Goal: Task Accomplishment & Management: Use online tool/utility

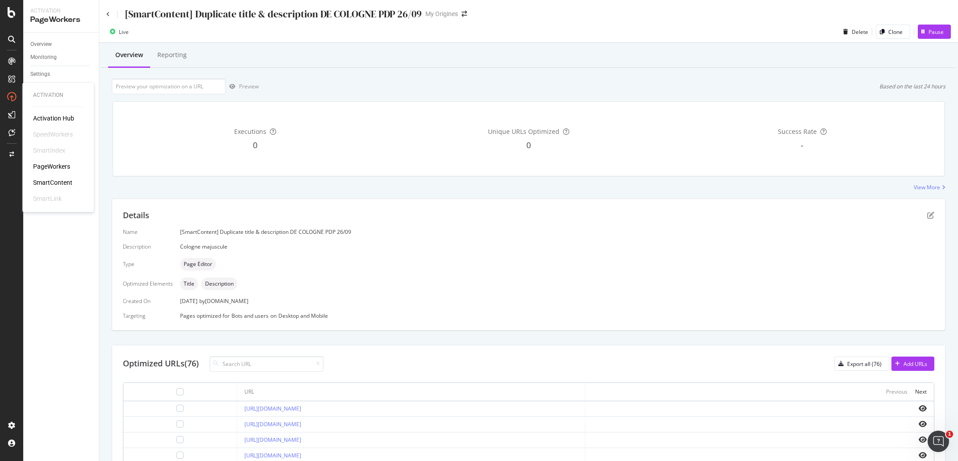
click at [63, 181] on div "SmartContent" at bounding box center [52, 183] width 39 height 9
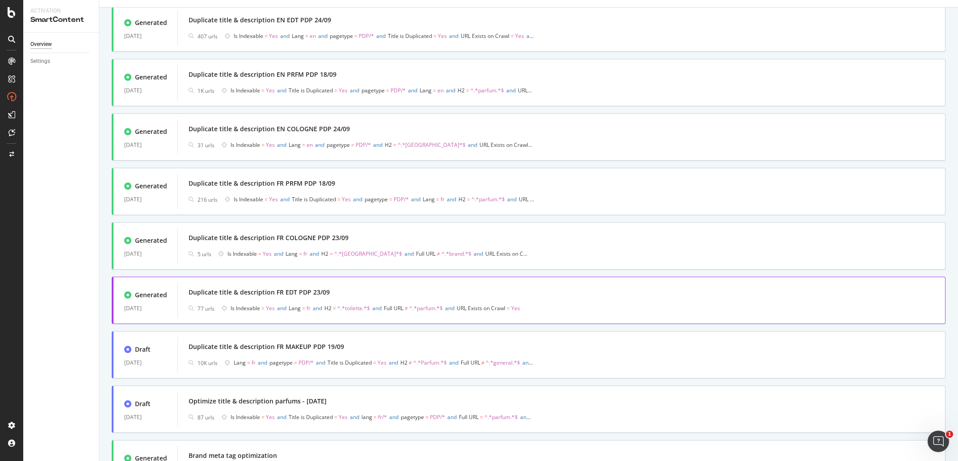
scroll to position [293, 0]
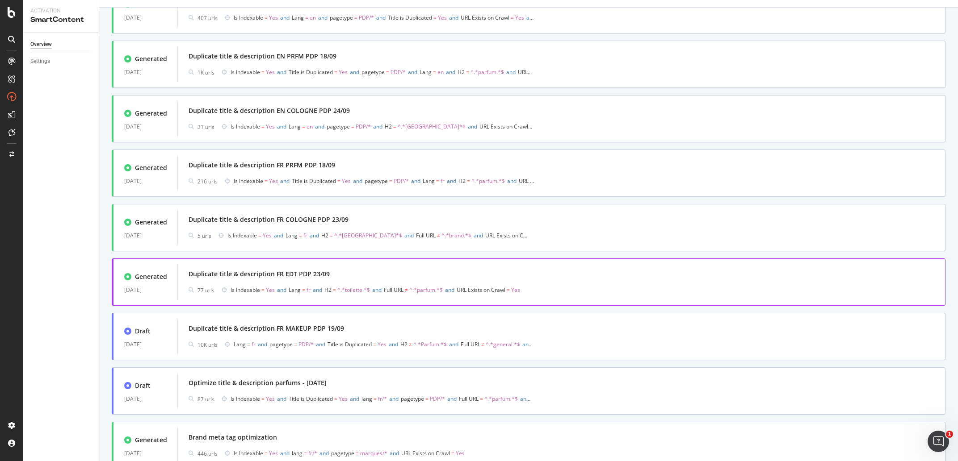
click at [356, 272] on div "Duplicate title & description FR EDT PDP 23/09" at bounding box center [560, 274] width 745 height 13
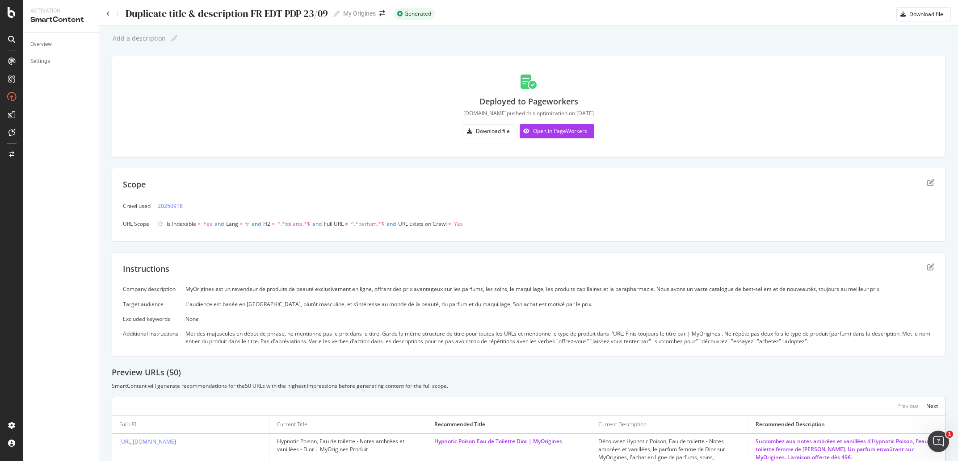
click at [230, 17] on div "Duplicate title & description FR EDT PDP 23/09" at bounding box center [226, 13] width 203 height 11
click at [230, 17] on input "Duplicate title & description FR EDT PDP 23/09" at bounding box center [227, 14] width 204 height 12
click at [155, 42] on div "Add a description" at bounding box center [139, 38] width 54 height 7
type input "e"
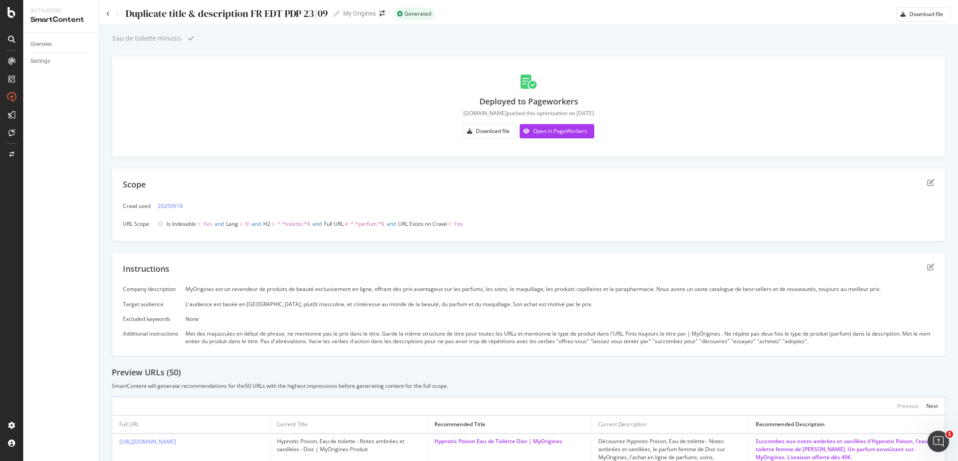
type input "Eau de toilette minuscule"
click at [917, 184] on div "Scope" at bounding box center [528, 190] width 811 height 22
click at [927, 183] on icon "edit" at bounding box center [930, 182] width 7 height 7
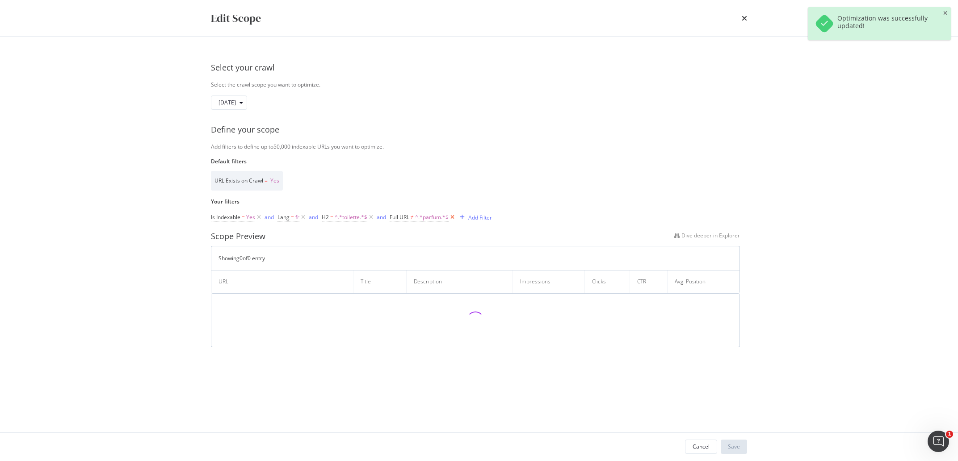
click at [452, 218] on icon "modal" at bounding box center [452, 217] width 8 height 9
click at [402, 217] on div "Add Filter" at bounding box center [399, 218] width 24 height 8
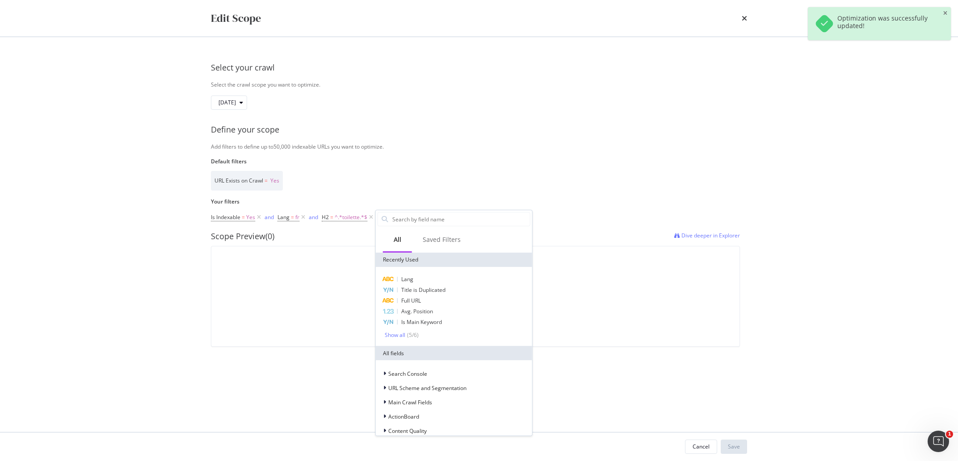
click at [402, 217] on input "Default filters" at bounding box center [460, 219] width 138 height 13
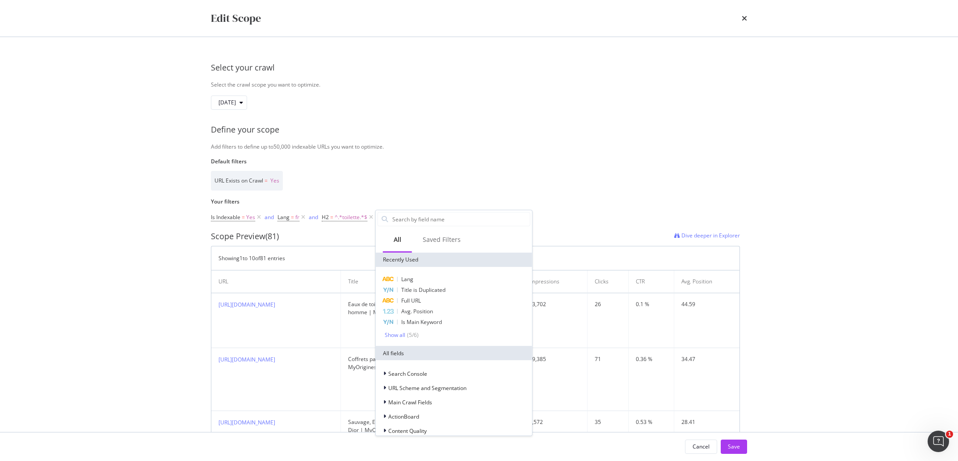
click at [557, 158] on label "Default filters" at bounding box center [475, 162] width 529 height 8
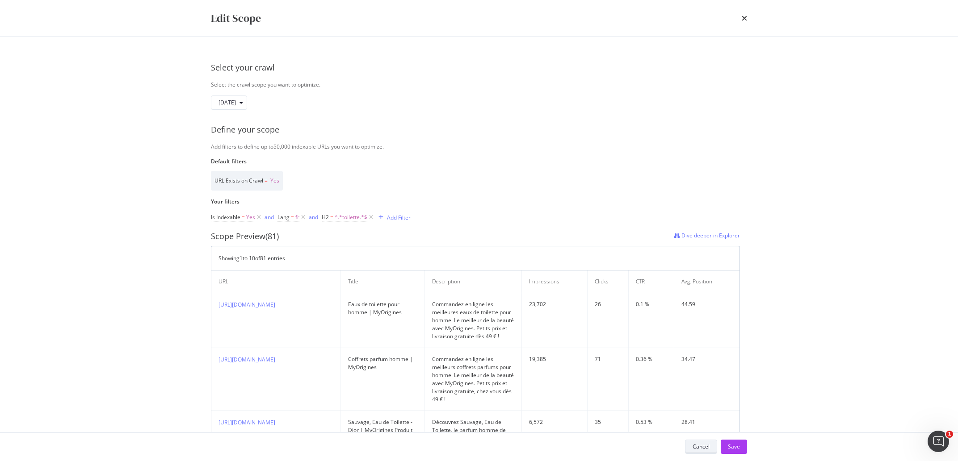
click at [697, 445] on div "Cancel" at bounding box center [700, 447] width 17 height 8
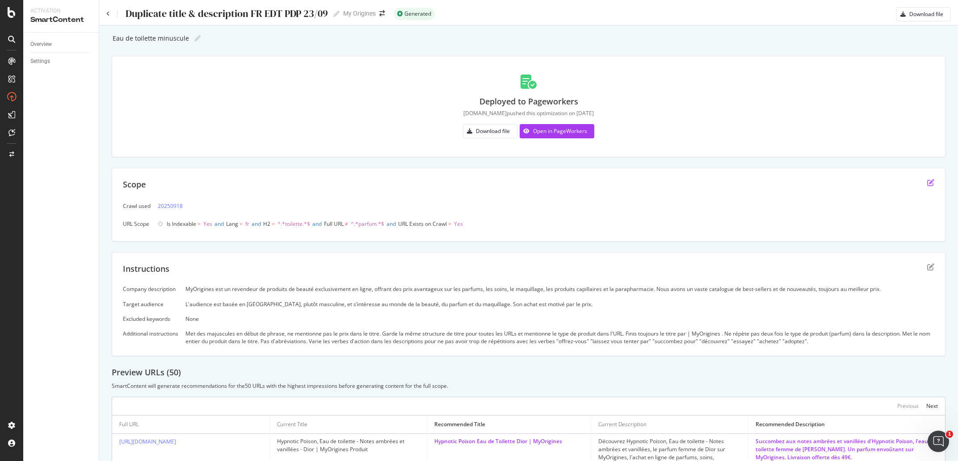
click at [927, 184] on icon "edit" at bounding box center [930, 182] width 7 height 7
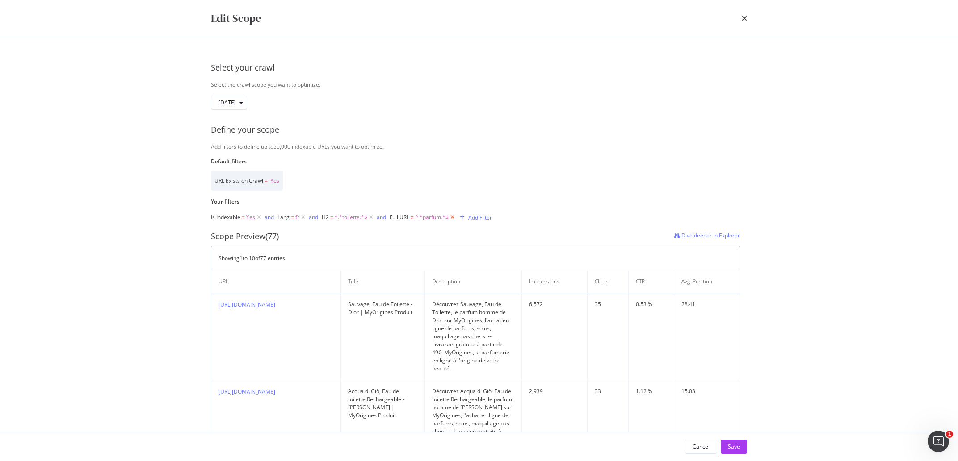
click at [452, 220] on icon "modal" at bounding box center [452, 217] width 8 height 9
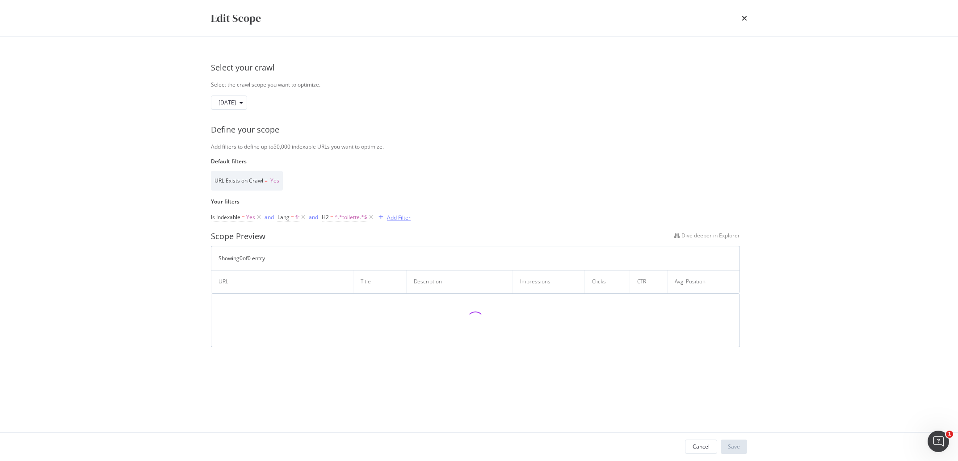
click at [403, 217] on div "Add Filter" at bounding box center [399, 218] width 24 height 8
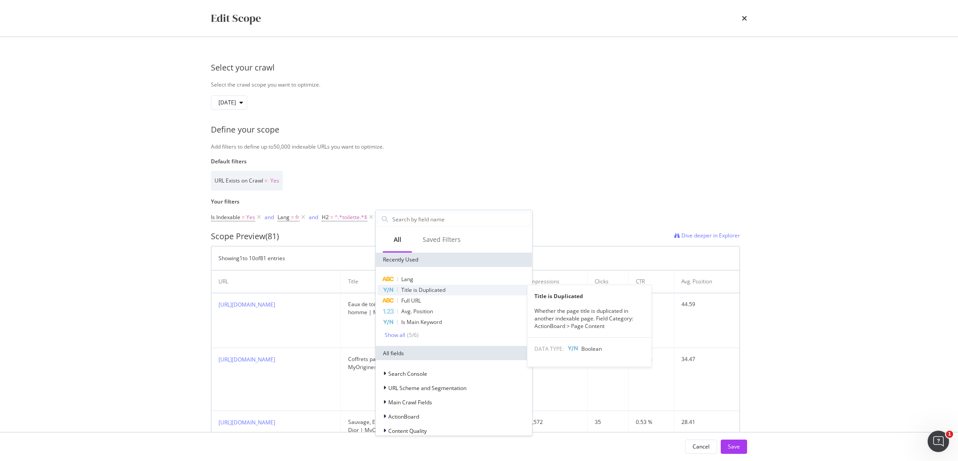
click at [457, 292] on div "Title is Duplicated" at bounding box center [453, 290] width 153 height 11
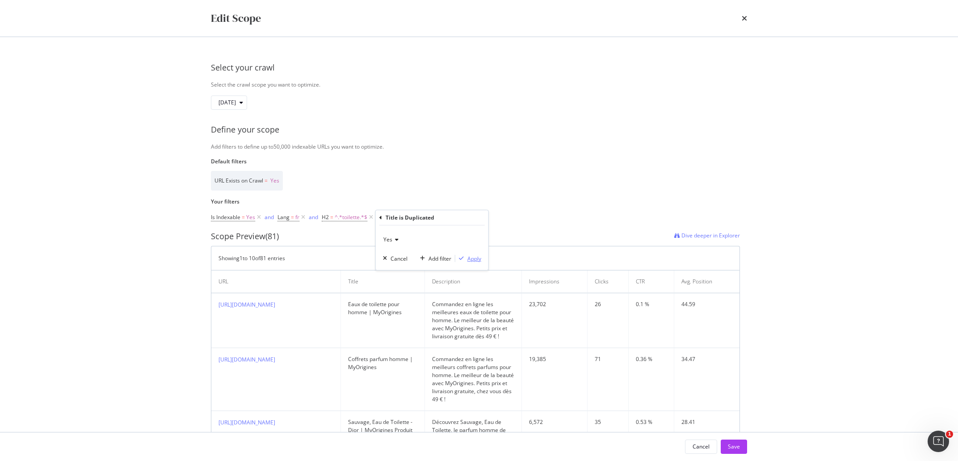
click at [476, 258] on div "Apply" at bounding box center [474, 259] width 14 height 8
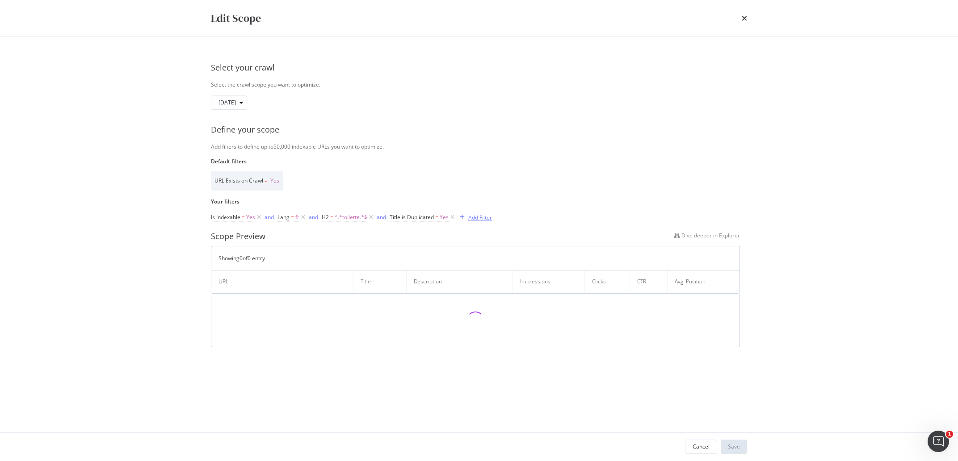
click at [478, 217] on div "Add Filter" at bounding box center [480, 218] width 24 height 8
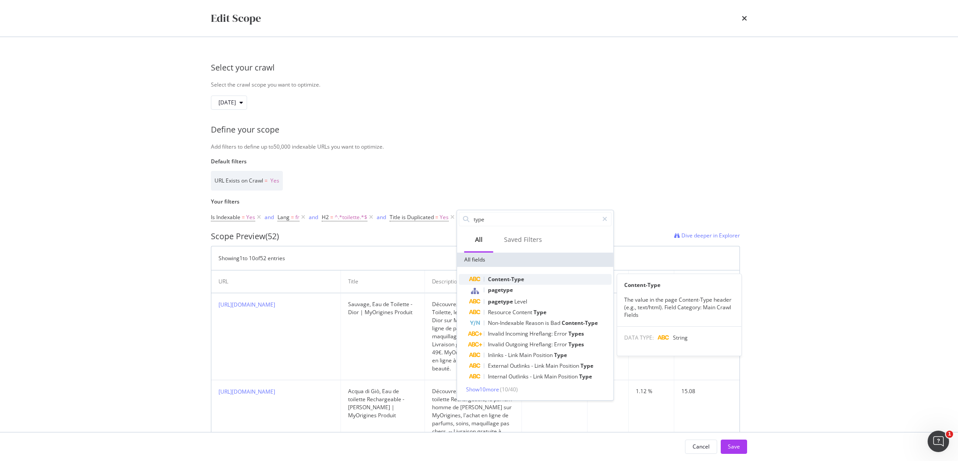
type input "type"
click at [511, 277] on span "Content-Type" at bounding box center [506, 280] width 36 height 8
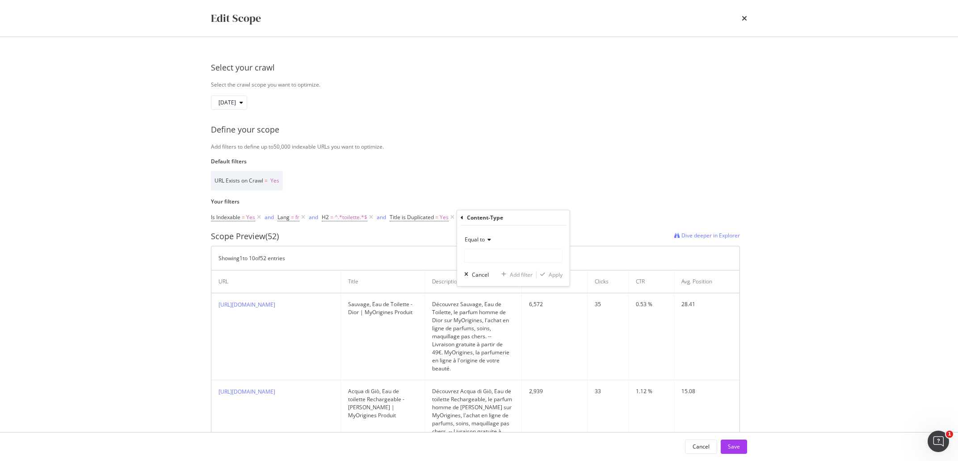
click at [461, 217] on icon "modal" at bounding box center [462, 217] width 3 height 5
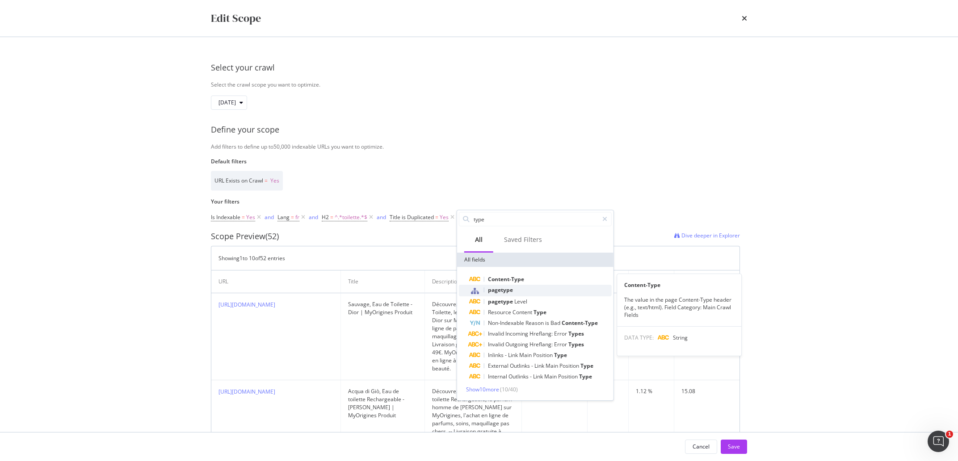
click at [507, 290] on span "pagetype" at bounding box center [500, 290] width 25 height 8
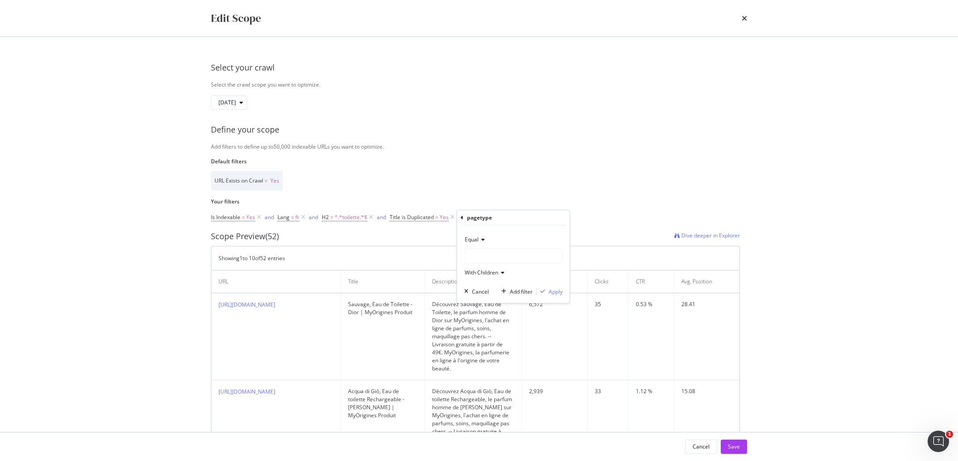
click at [483, 238] on icon "modal" at bounding box center [481, 239] width 6 height 5
click at [510, 238] on div "Equal" at bounding box center [513, 240] width 98 height 14
click at [502, 260] on div "modal" at bounding box center [513, 256] width 97 height 14
click at [502, 272] on span "271,027 URLS" at bounding box center [504, 275] width 37 height 8
click at [554, 291] on div "Apply" at bounding box center [556, 292] width 14 height 8
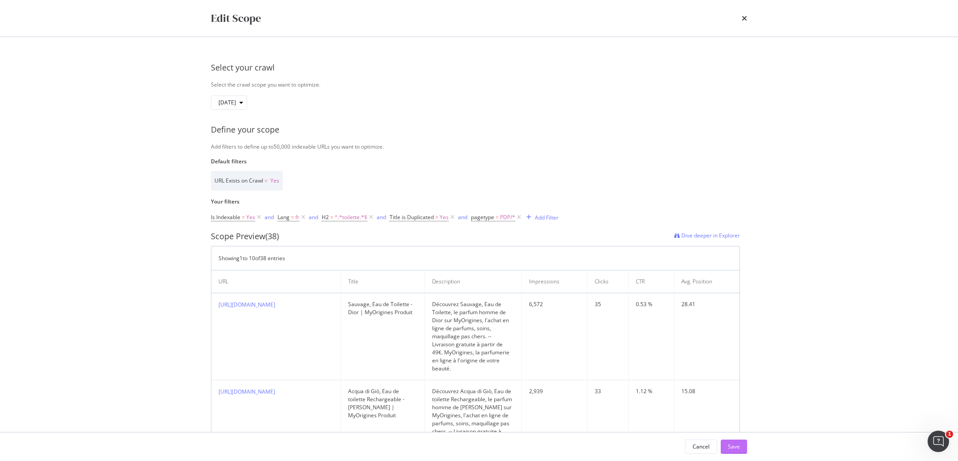
click at [735, 444] on div "Save" at bounding box center [734, 447] width 12 height 8
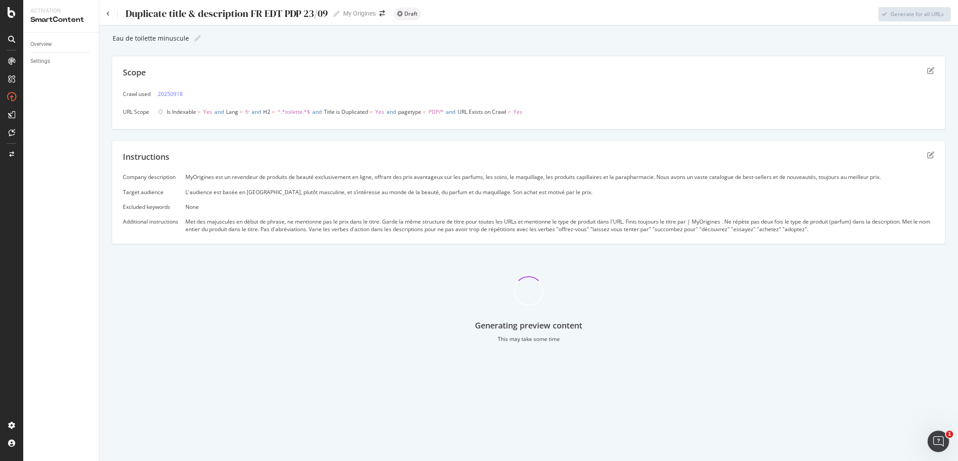
click at [356, 180] on div "MyOrigines est un revendeur de produits de beauté exclusivement en ligne, offra…" at bounding box center [559, 177] width 749 height 8
click at [427, 199] on div "Company description MyOrigines est un revendeur de produits de beauté exclusive…" at bounding box center [528, 203] width 811 height 60
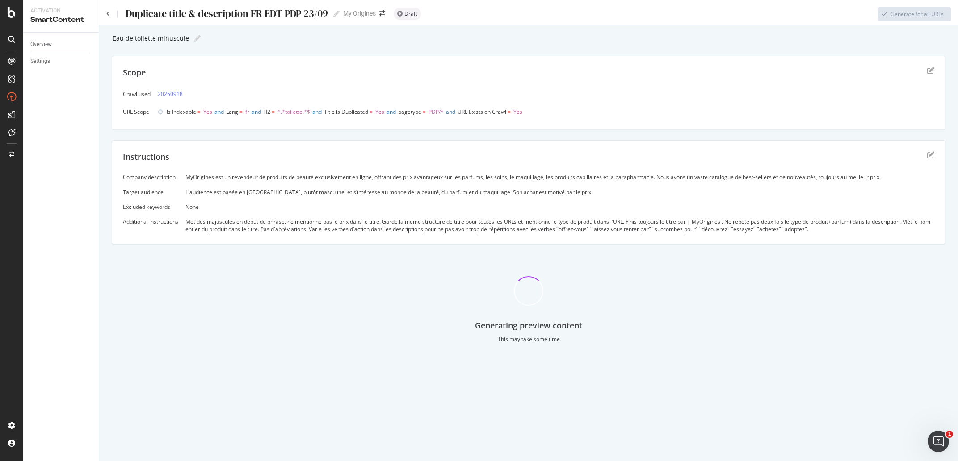
click at [427, 199] on div "Company description MyOrigines est un revendeur de produits de beauté exclusive…" at bounding box center [528, 203] width 811 height 60
click at [422, 218] on div "Company description MyOrigines est un revendeur de produits de beauté exclusive…" at bounding box center [528, 203] width 811 height 60
click at [478, 136] on div "Eau de toilette minuscule Eau de toilette minuscule Scope Crawl used 20250918 U…" at bounding box center [528, 191] width 833 height 318
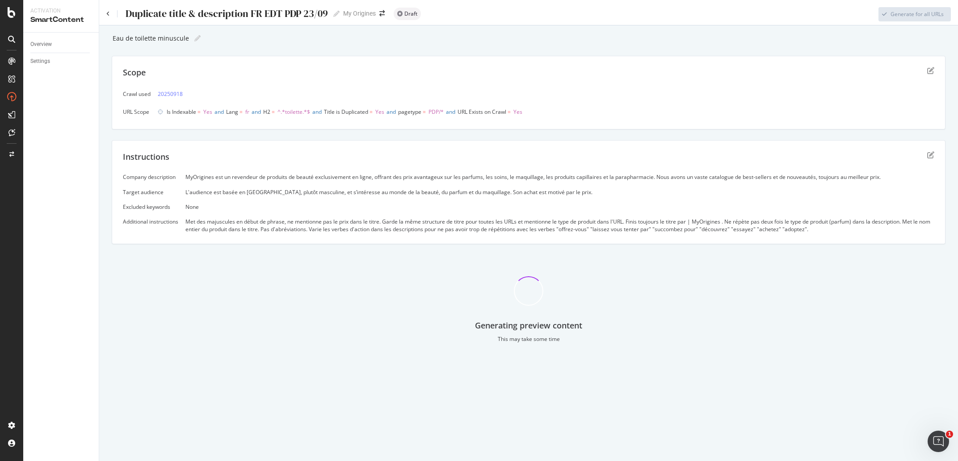
click at [579, 427] on div "Duplicate title & description FR EDT PDP 23/09 Duplicate title & description FR…" at bounding box center [528, 230] width 858 height 461
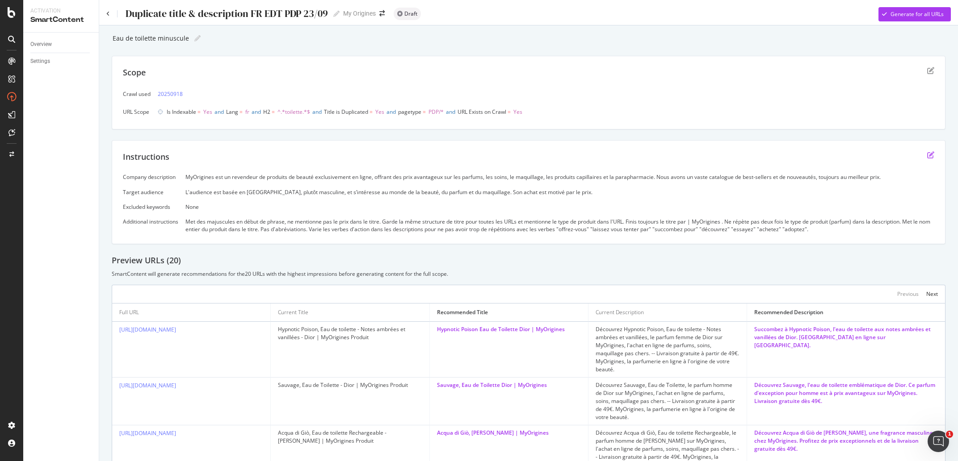
click at [927, 153] on icon "edit" at bounding box center [930, 154] width 7 height 7
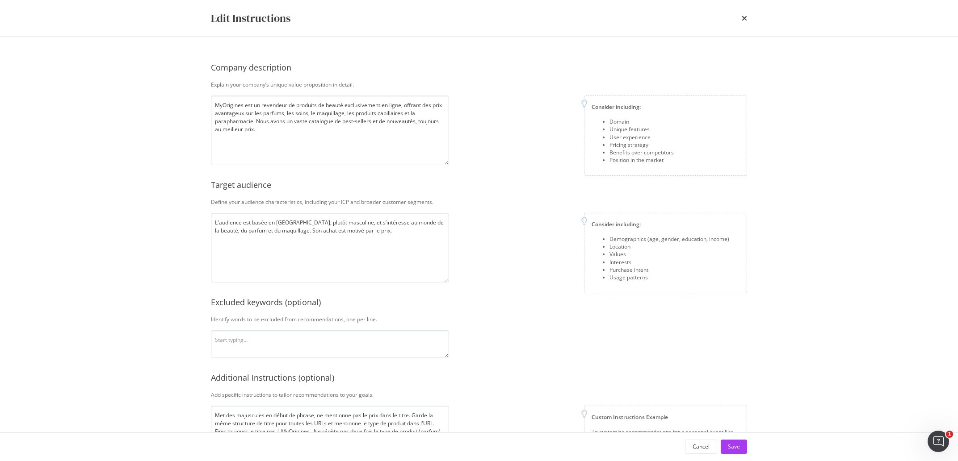
scroll to position [61, 0]
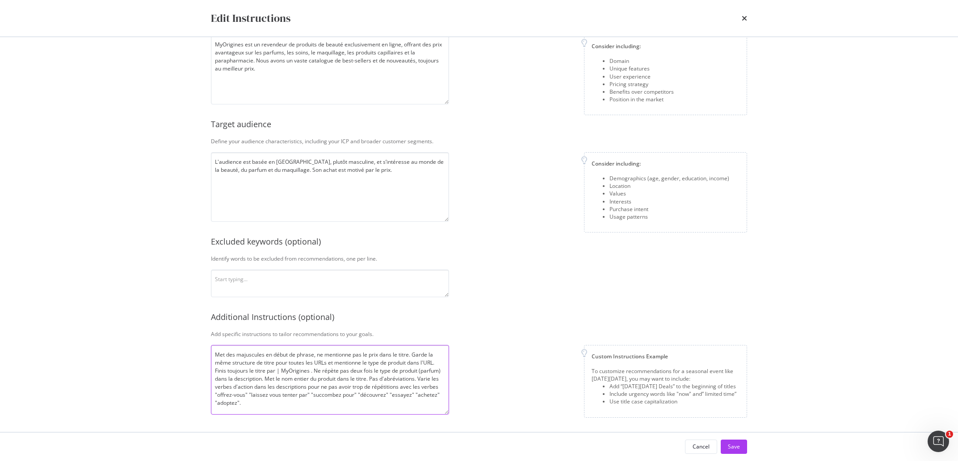
click at [352, 410] on textarea "Met des majuscules en début de phrase, ne mentionne pas le prix dans le titre. …" at bounding box center [330, 380] width 238 height 70
type textarea "Met des majuscules en début de phrase, ne mentionne pas le prix dans le titre. …"
click at [725, 450] on button "Save" at bounding box center [733, 447] width 26 height 14
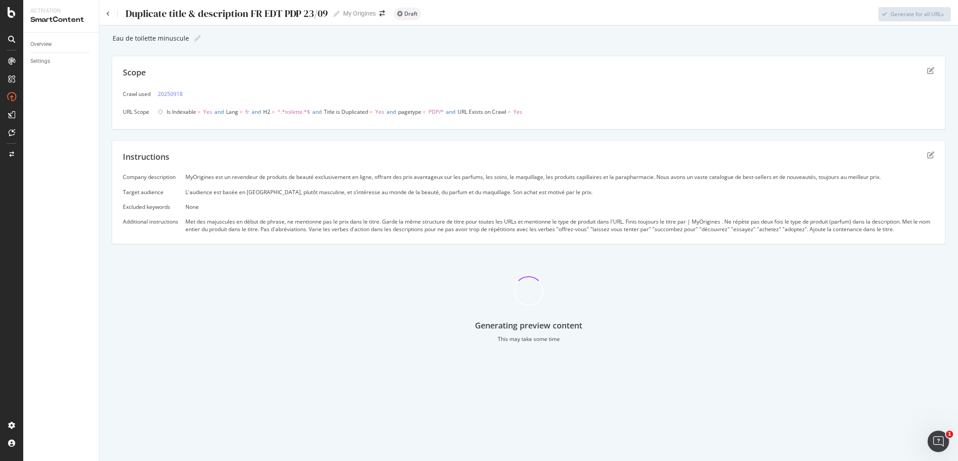
click at [314, 12] on div "Duplicate title & description FR EDT PDP 23/09" at bounding box center [226, 13] width 203 height 11
click at [313, 13] on input "Duplicate title & description FR EDT PDP 23/09" at bounding box center [227, 14] width 204 height 12
type input "Duplicate title & description FR EDT PDP 26/09"
click at [312, 39] on div "Eau de toilette minuscule Eau de toilette minuscule" at bounding box center [528, 38] width 833 height 13
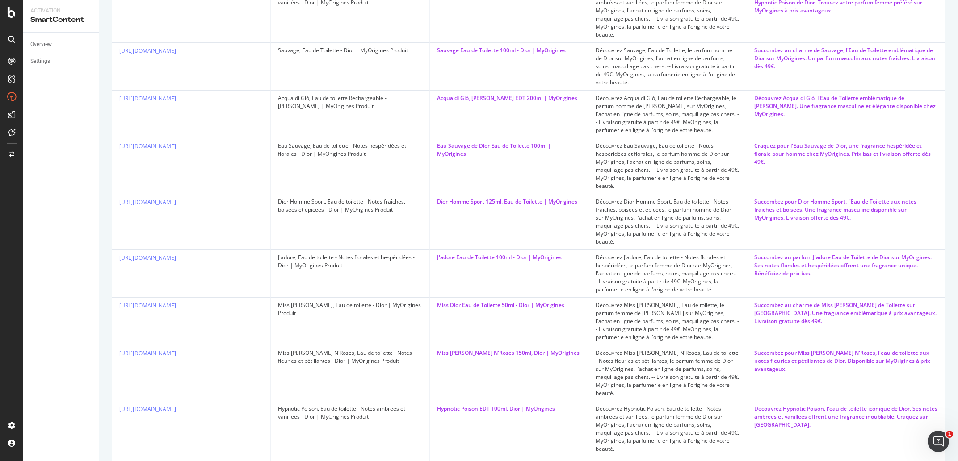
scroll to position [42, 0]
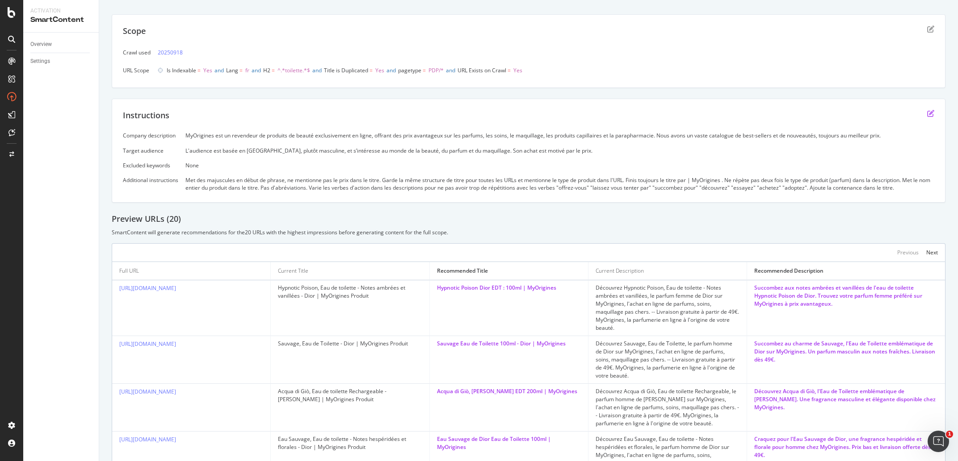
click at [927, 113] on icon "edit" at bounding box center [930, 113] width 7 height 7
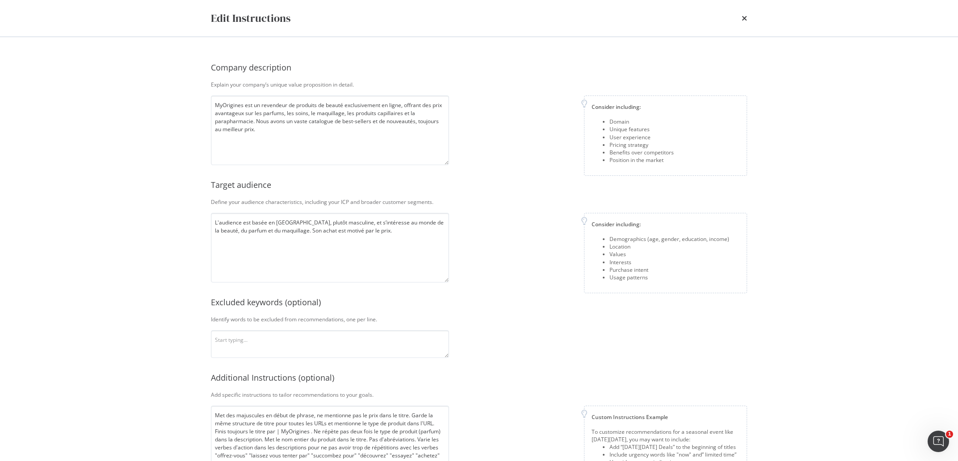
scroll to position [32, 0]
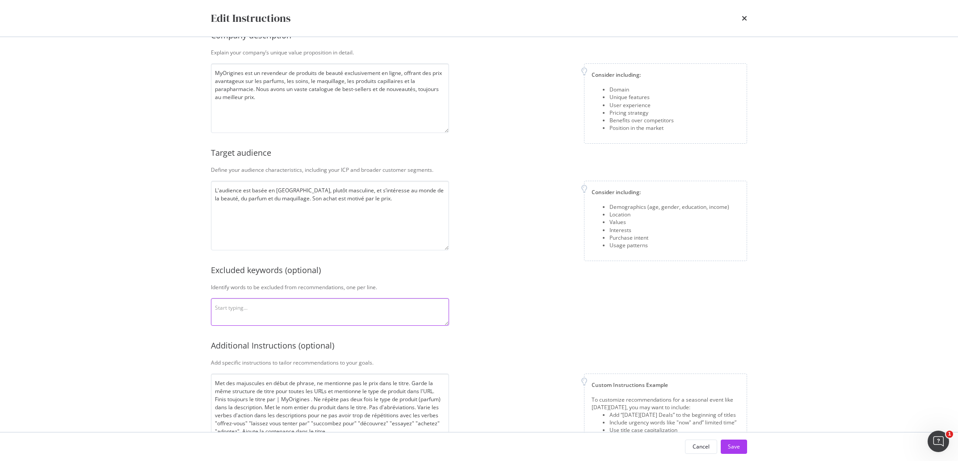
click at [266, 311] on textarea "modal" at bounding box center [330, 312] width 238 height 28
type textarea "EDT EdT"
click at [734, 447] on div "Save" at bounding box center [734, 447] width 12 height 8
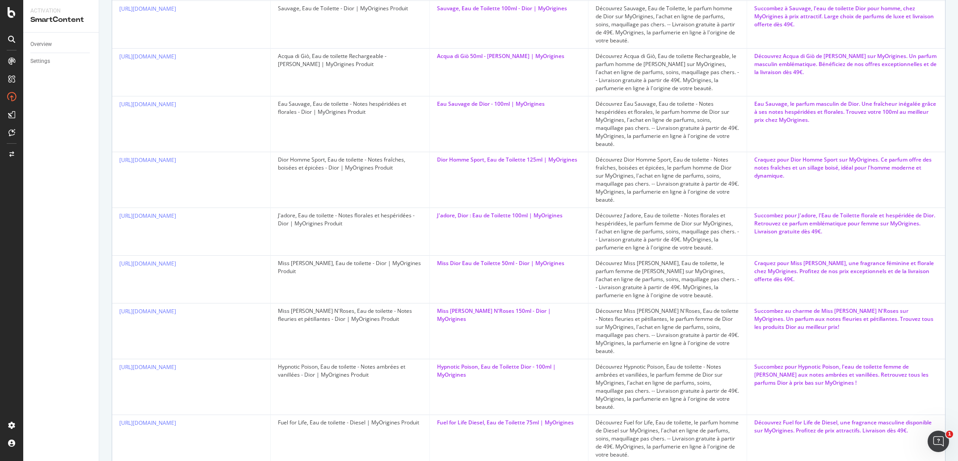
scroll to position [42, 0]
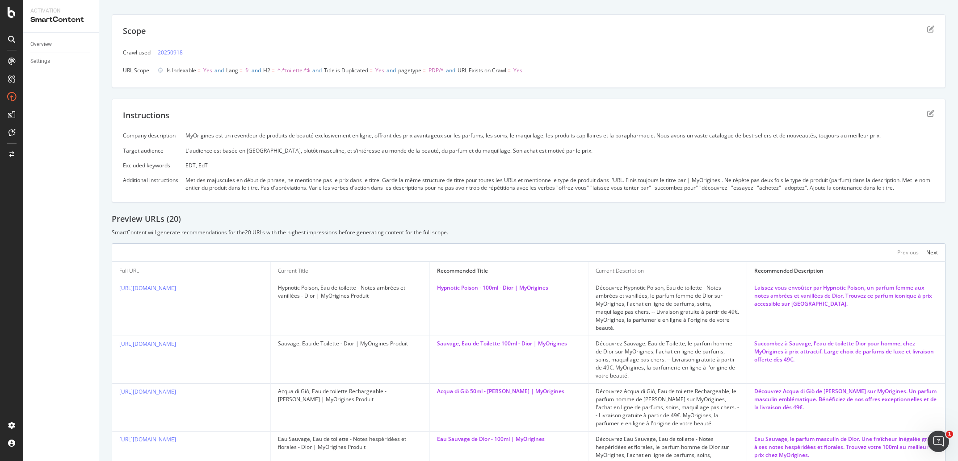
click at [886, 189] on div "Met des majuscules en début de phrase, ne mentionne pas le prix dans le titre. …" at bounding box center [559, 183] width 749 height 15
click at [906, 189] on div "Met des majuscules en début de phrase, ne mentionne pas le prix dans le titre. …" at bounding box center [559, 183] width 749 height 15
drag, startPoint x: 909, startPoint y: 189, endPoint x: 823, endPoint y: 191, distance: 86.2
click at [823, 191] on div "Met des majuscules en début de phrase, ne mentionne pas le prix dans le titre. …" at bounding box center [559, 183] width 749 height 15
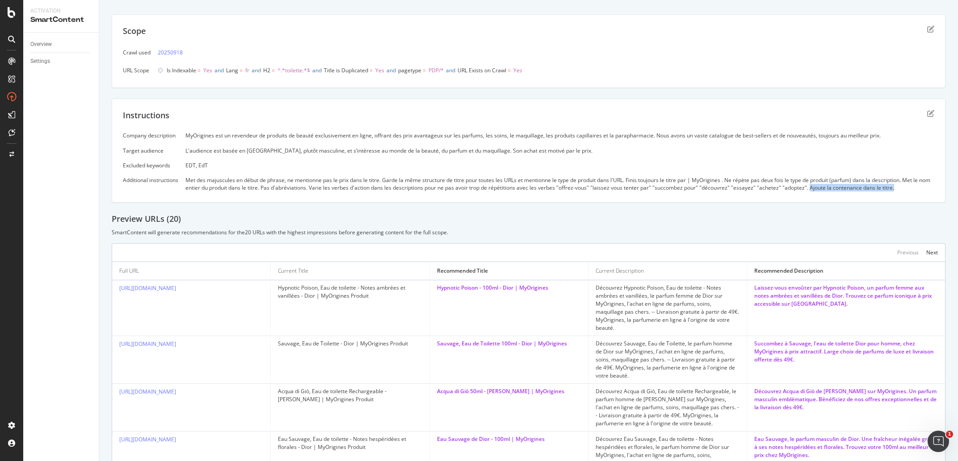
copy div "Ajoute la contenance dans le titre."
click at [587, 167] on div "EDT, EdT" at bounding box center [559, 166] width 749 height 8
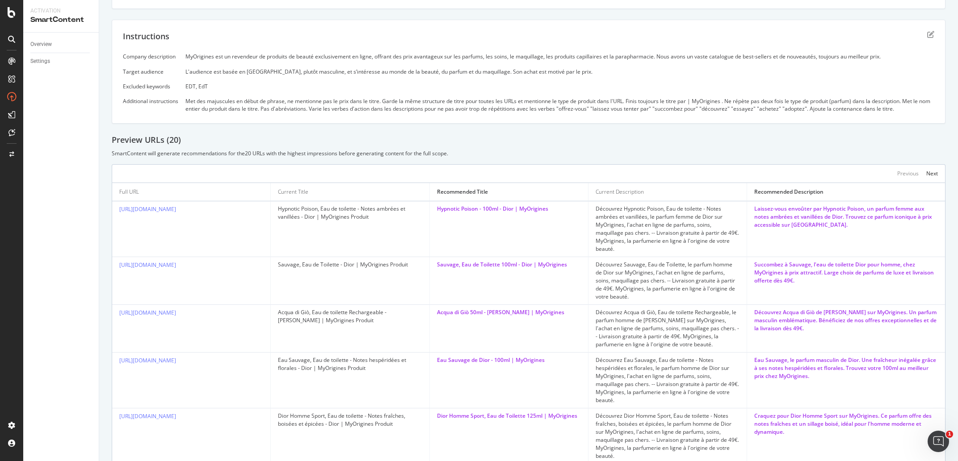
scroll to position [126, 0]
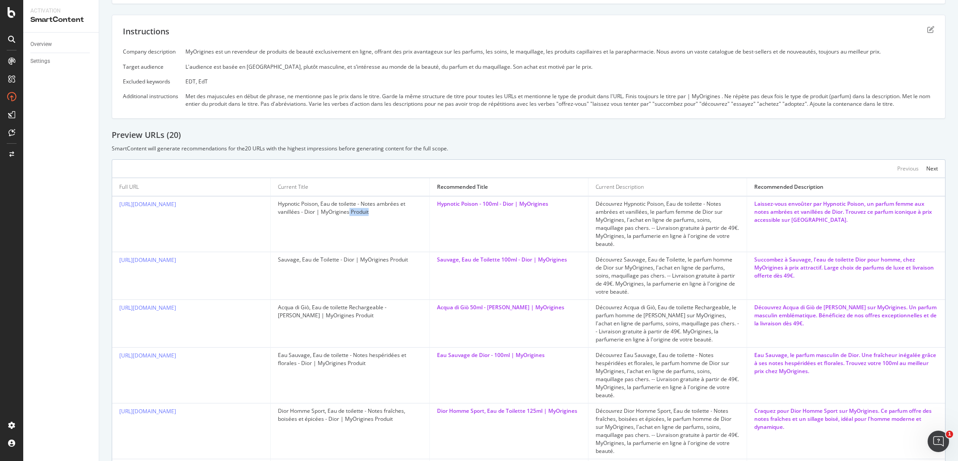
drag, startPoint x: 377, startPoint y: 210, endPoint x: 347, endPoint y: 213, distance: 30.0
click at [347, 213] on div "Hypnotic Poison, Eau de toilette - Notes ambrées et vanillées - Dior | MyOrigin…" at bounding box center [350, 208] width 144 height 16
click at [488, 230] on td "Hypnotic Poison - 100ml - Dior | MyOrigines" at bounding box center [509, 225] width 159 height 56
drag, startPoint x: 368, startPoint y: 209, endPoint x: 354, endPoint y: 214, distance: 14.4
click at [354, 214] on div "Hypnotic Poison, Eau de toilette - Notes ambrées et vanillées - Dior | MyOrigin…" at bounding box center [350, 208] width 144 height 16
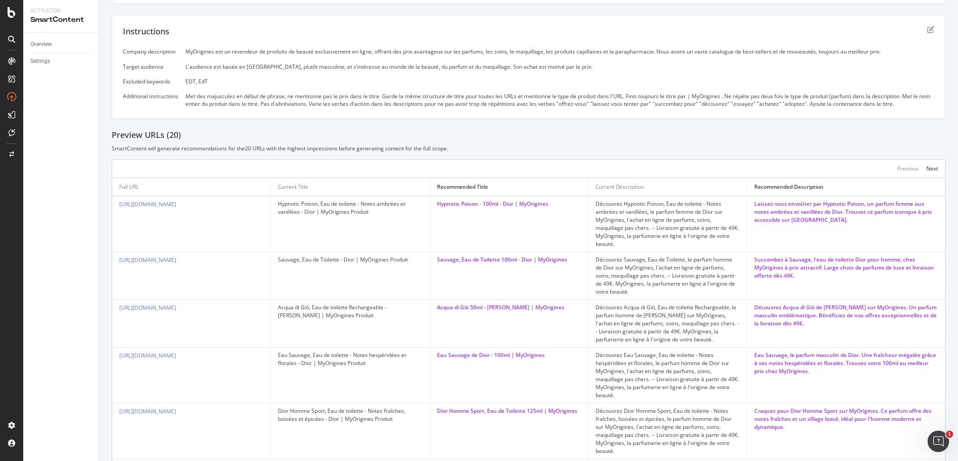
click at [351, 214] on div "Hypnotic Poison, Eau de toilette - Notes ambrées et vanillées - Dior | MyOrigin…" at bounding box center [350, 208] width 144 height 16
click at [352, 218] on td "Hypnotic Poison, Eau de toilette - Notes ambrées et vanillées - Dior | MyOrigin…" at bounding box center [350, 225] width 159 height 56
click at [364, 212] on div "Hypnotic Poison, Eau de toilette - Notes ambrées et vanillées - Dior | MyOrigin…" at bounding box center [350, 208] width 144 height 16
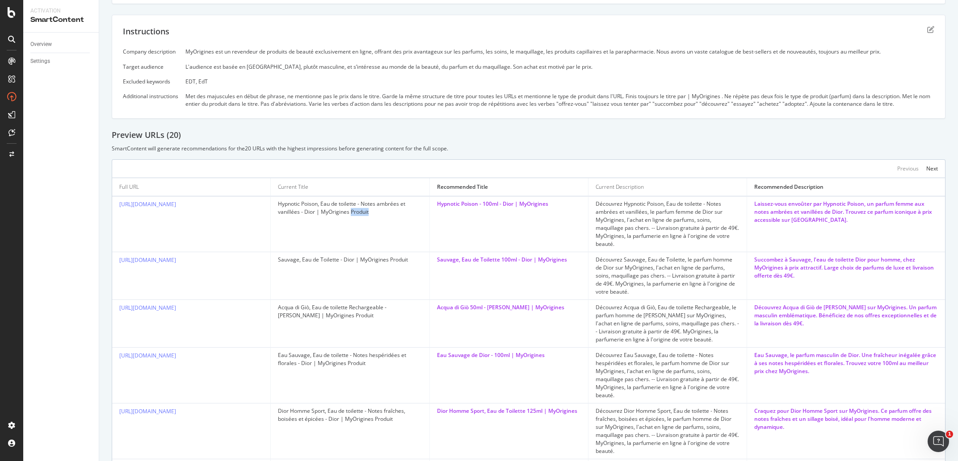
click at [364, 211] on div "Hypnotic Poison, Eau de toilette - Notes ambrées et vanillées - Dior | MyOrigin…" at bounding box center [350, 208] width 144 height 16
drag, startPoint x: 370, startPoint y: 212, endPoint x: 346, endPoint y: 212, distance: 24.1
click at [346, 212] on div "Hypnotic Poison, Eau de toilette - Notes ambrées et vanillées - Dior | MyOrigin…" at bounding box center [350, 208] width 144 height 16
drag, startPoint x: 291, startPoint y: 202, endPoint x: 382, endPoint y: 236, distance: 97.7
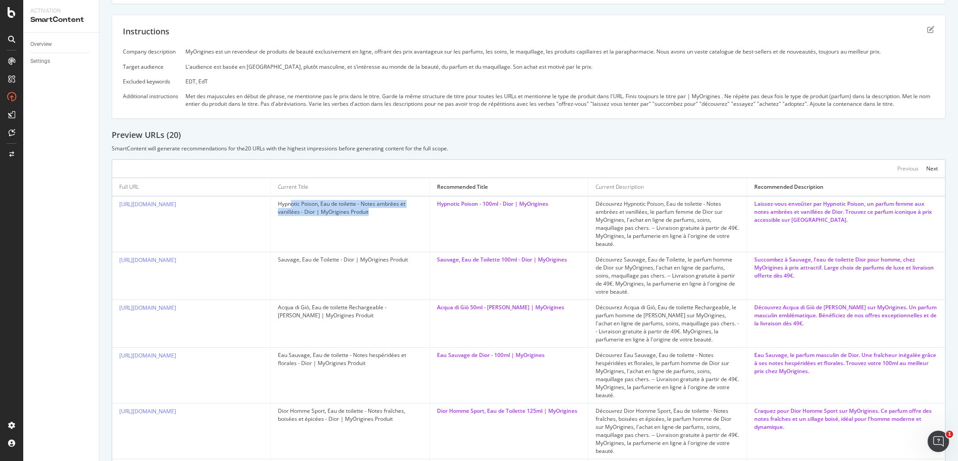
click at [382, 236] on td "Hypnotic Poison, Eau de toilette - Notes ambrées et vanillées - Dior | MyOrigin…" at bounding box center [350, 225] width 159 height 56
click at [383, 215] on div "Hypnotic Poison, Eau de toilette - Notes ambrées et vanillées - Dior | MyOrigin…" at bounding box center [350, 208] width 144 height 16
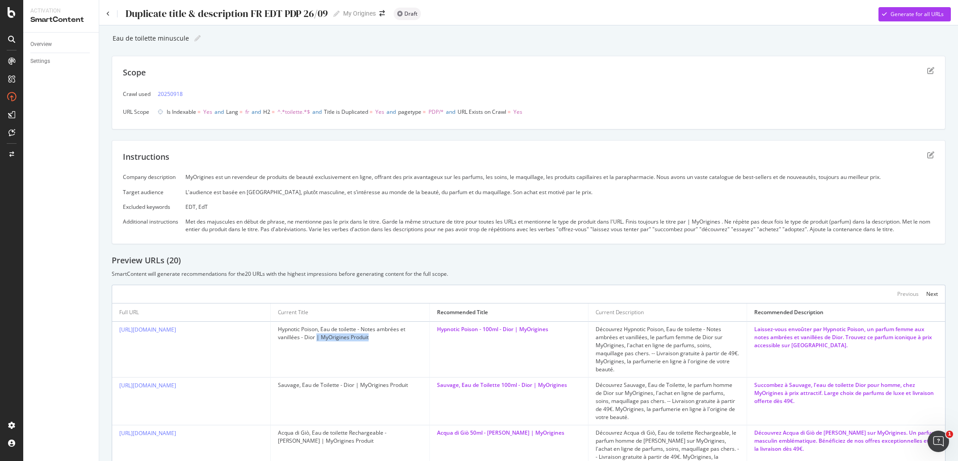
drag, startPoint x: 373, startPoint y: 338, endPoint x: 314, endPoint y: 335, distance: 59.9
click at [314, 335] on div "Hypnotic Poison, Eau de toilette - Notes ambrées et vanillées - Dior | MyOrigin…" at bounding box center [350, 334] width 144 height 16
copy div "| MyOrigines Produit"
click at [927, 158] on icon "edit" at bounding box center [930, 154] width 7 height 7
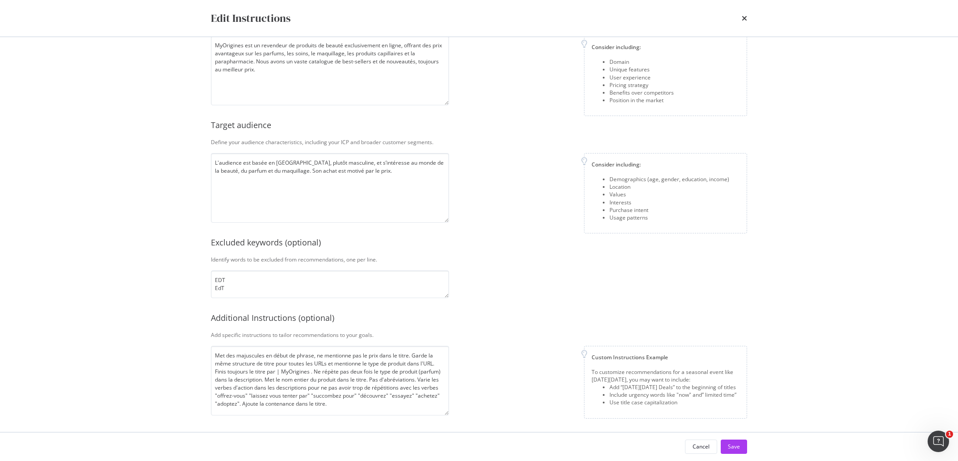
scroll to position [61, 0]
drag, startPoint x: 310, startPoint y: 373, endPoint x: 278, endPoint y: 371, distance: 32.2
click at [278, 371] on textarea "Met des majuscules en début de phrase, ne mentionne pas le prix dans le titre. …" at bounding box center [330, 380] width 238 height 70
paste textarea "Produit"
type textarea "Met des majuscules en début de phrase, ne mentionne pas le prix dans le titre. …"
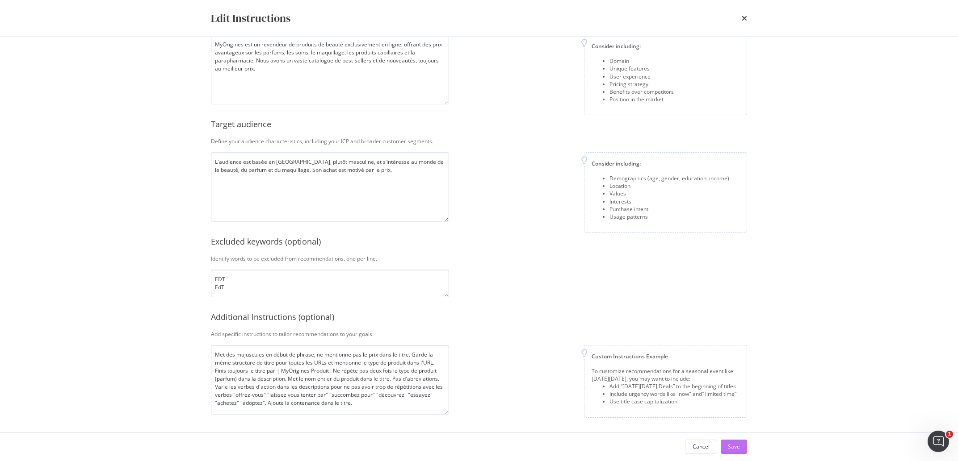
click at [740, 448] on button "Save" at bounding box center [733, 447] width 26 height 14
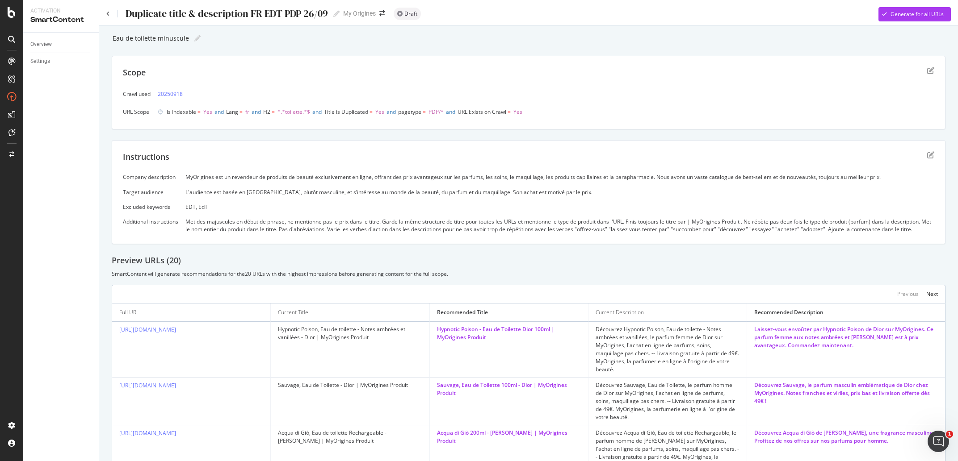
click at [889, 21] on div at bounding box center [528, 23] width 858 height 4
click at [890, 17] on div "Generate for all URLs" at bounding box center [916, 14] width 53 height 8
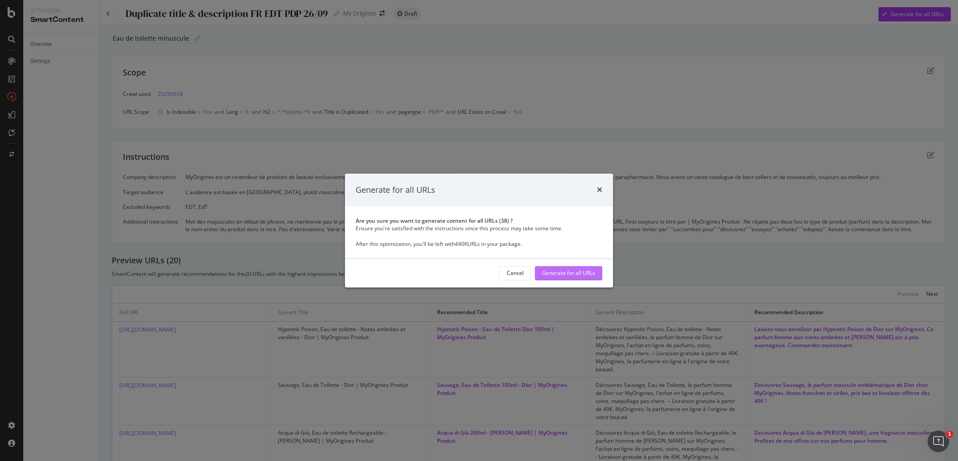
click at [586, 272] on div "Generate for all URLs" at bounding box center [568, 274] width 53 height 8
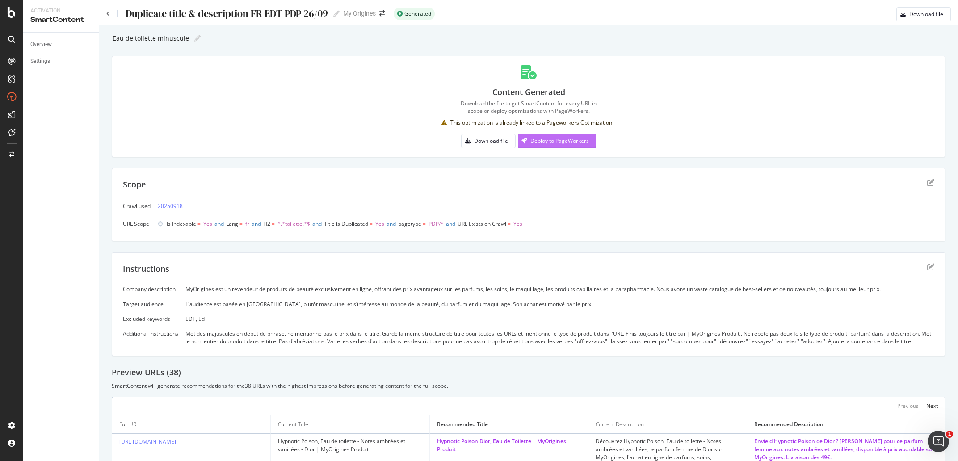
click at [571, 142] on div "Deploy to PageWorkers" at bounding box center [559, 141] width 59 height 8
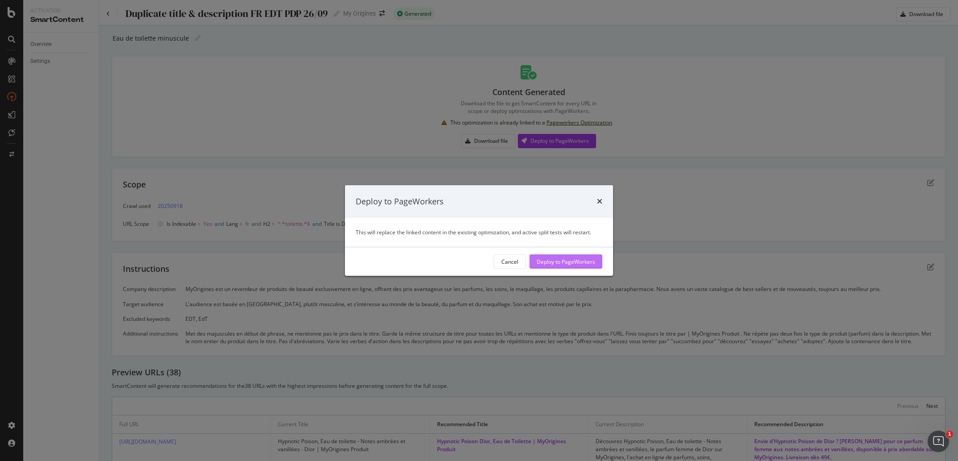
click at [573, 262] on div "Deploy to PageWorkers" at bounding box center [565, 262] width 59 height 8
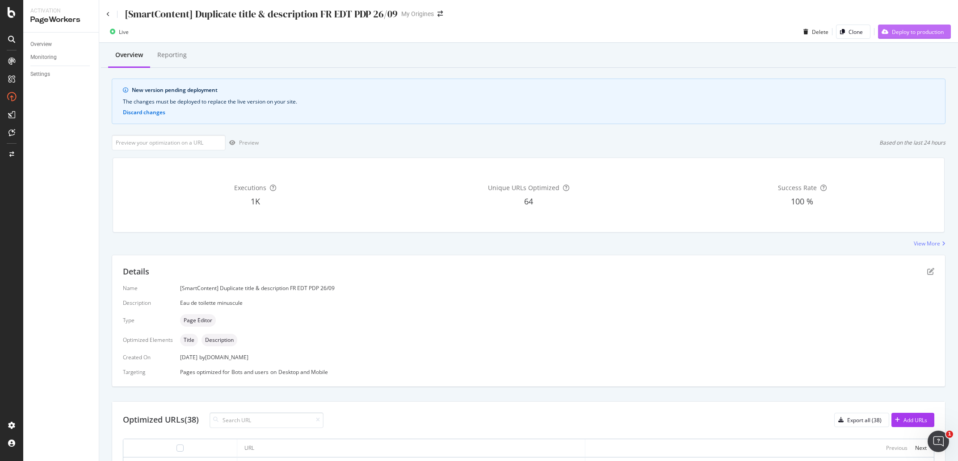
click at [910, 34] on div "Deploy to production" at bounding box center [918, 32] width 52 height 8
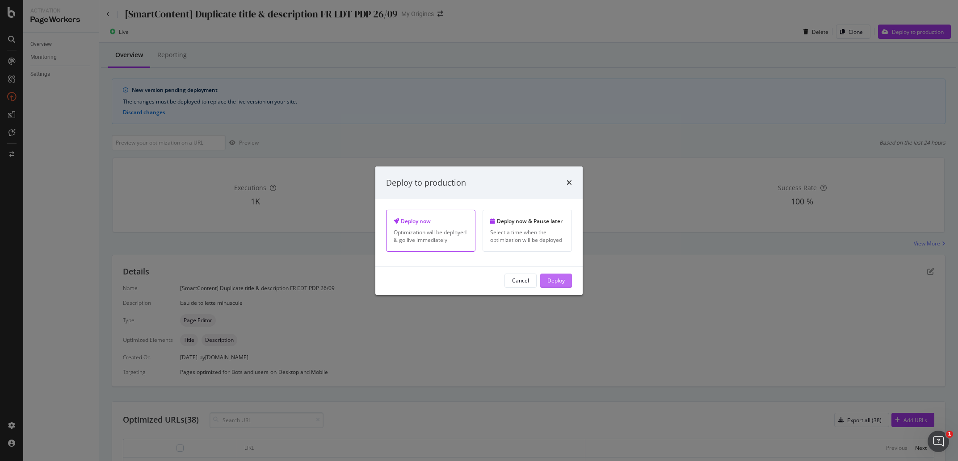
click at [567, 283] on button "Deploy" at bounding box center [556, 281] width 32 height 14
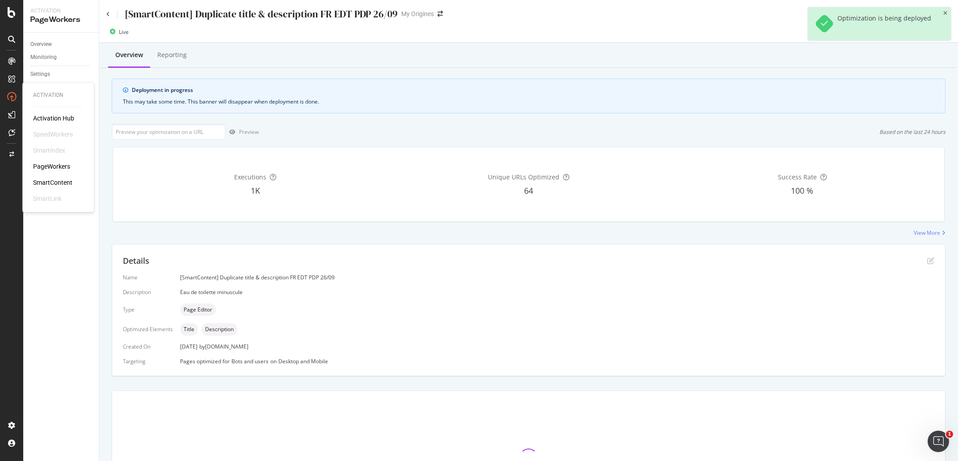
click at [67, 183] on div "SmartContent" at bounding box center [52, 183] width 39 height 9
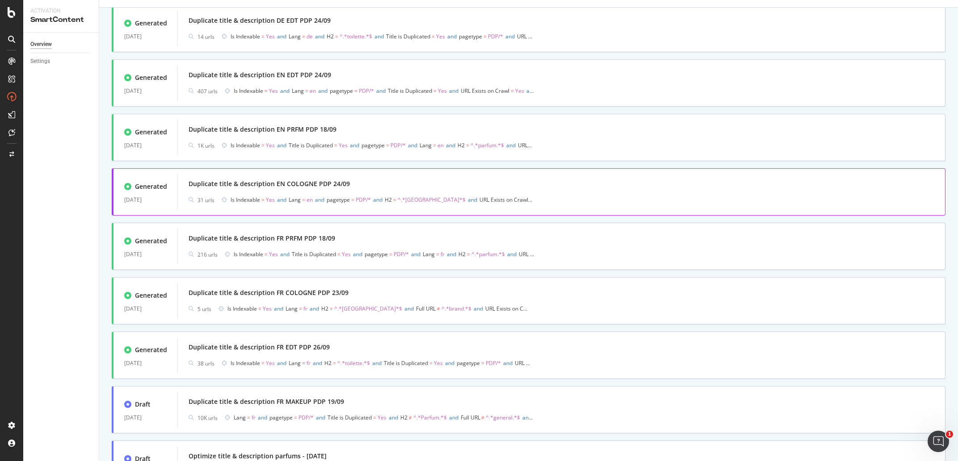
scroll to position [251, 0]
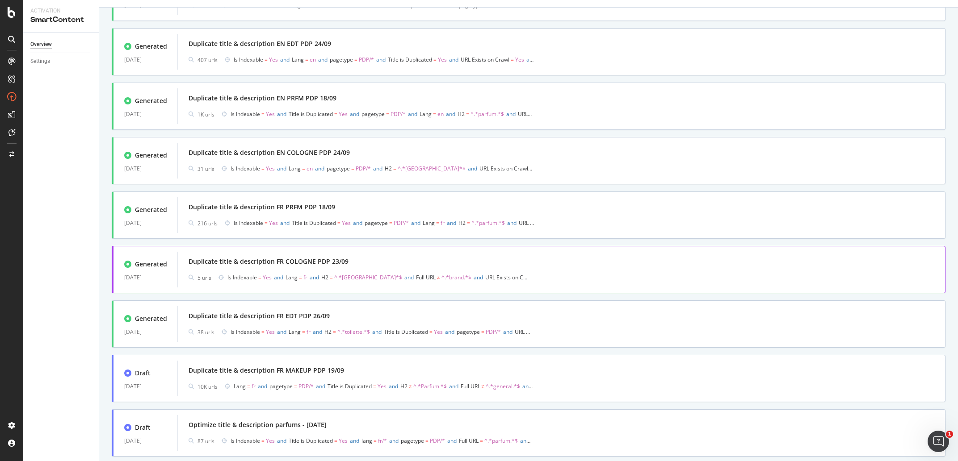
click at [291, 264] on div "Duplicate title & description FR COLOGNE PDP 23/09" at bounding box center [268, 261] width 160 height 9
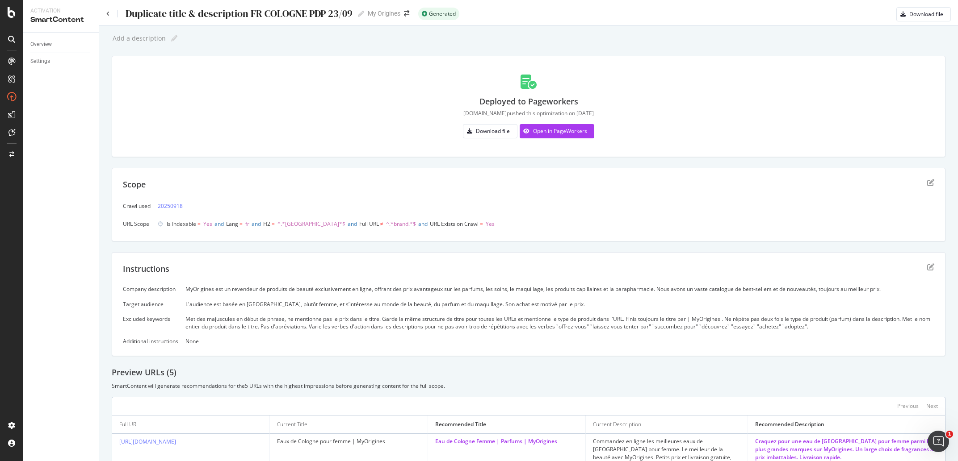
click at [131, 38] on div "Add a description" at bounding box center [139, 38] width 54 height 7
click at [131, 38] on input "text" at bounding box center [139, 38] width 54 height 8
type input "cologne minuscule"
click at [281, 174] on div "Scope Crawl used 20250918 URL Scope Is Indexable = Yes and Lang = fr and H2 = ^…" at bounding box center [528, 205] width 833 height 74
click at [927, 266] on icon "edit" at bounding box center [930, 267] width 7 height 7
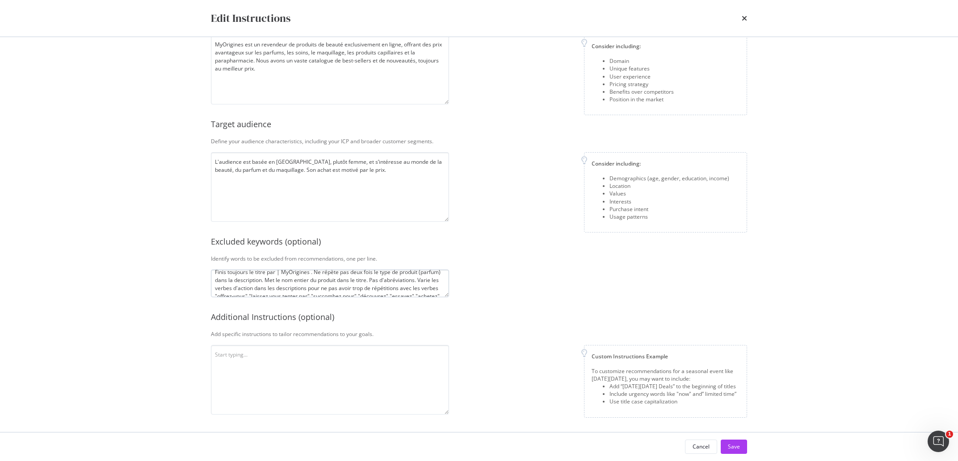
scroll to position [16, 0]
drag, startPoint x: 324, startPoint y: 279, endPoint x: 293, endPoint y: 279, distance: 31.7
click at [293, 279] on textarea "Met des majuscules en début de phrase, ne mentionne pas le prix dans le titre. …" at bounding box center [330, 284] width 238 height 28
paste textarea "Produit"
type textarea "Met des majuscules en début de phrase, ne mentionne pas le prix dans le titre. …"
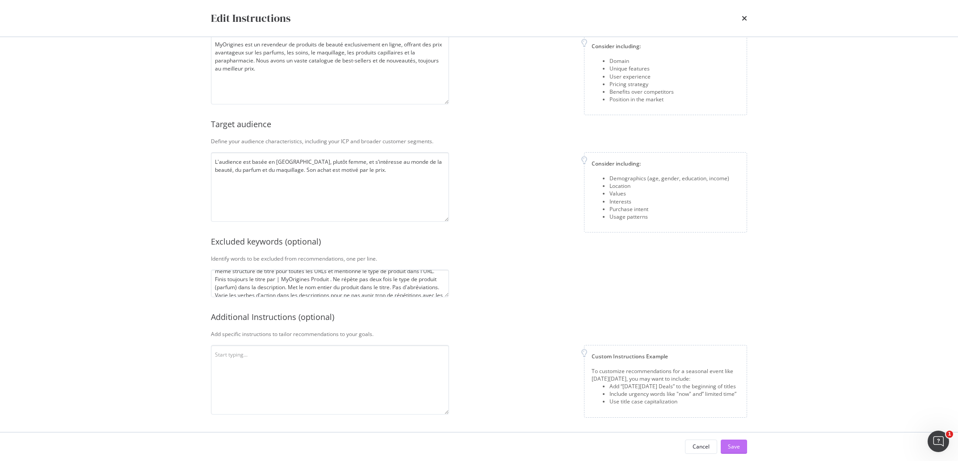
click at [723, 443] on button "Save" at bounding box center [733, 447] width 26 height 14
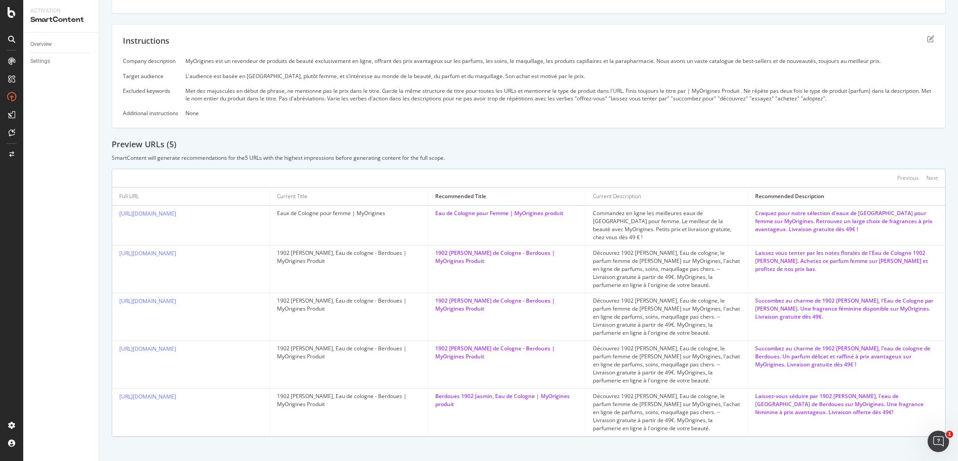
scroll to position [0, 0]
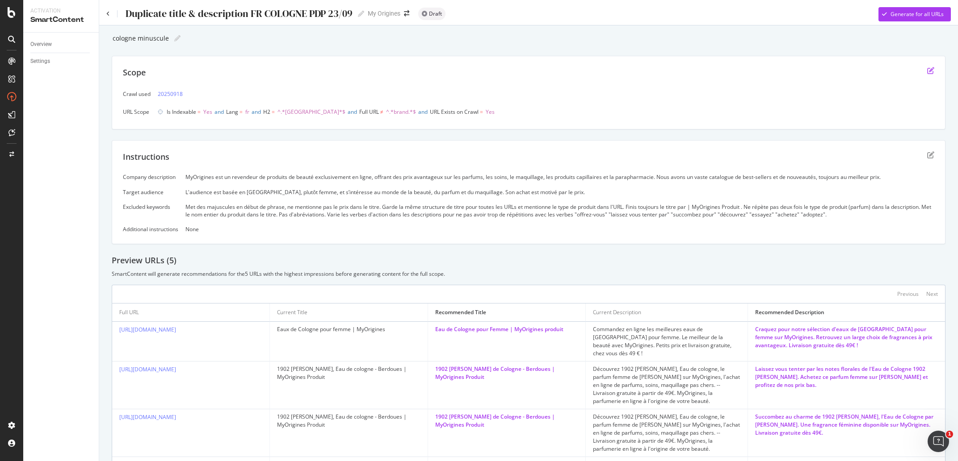
click at [927, 69] on icon "edit" at bounding box center [930, 70] width 7 height 7
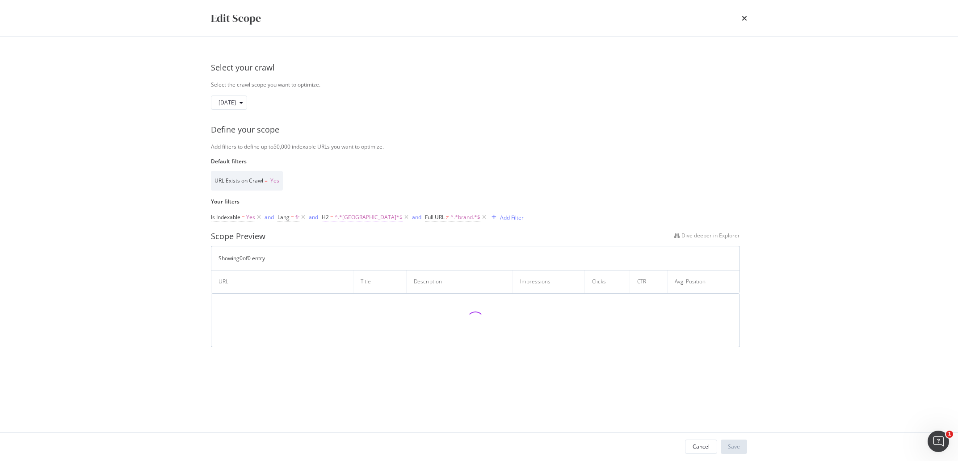
click at [347, 216] on span "^.*[GEOGRAPHIC_DATA]*$" at bounding box center [369, 217] width 68 height 13
click at [336, 255] on input "[GEOGRAPHIC_DATA]" at bounding box center [372, 254] width 84 height 14
click at [337, 254] on input "[GEOGRAPHIC_DATA]" at bounding box center [372, 254] width 84 height 14
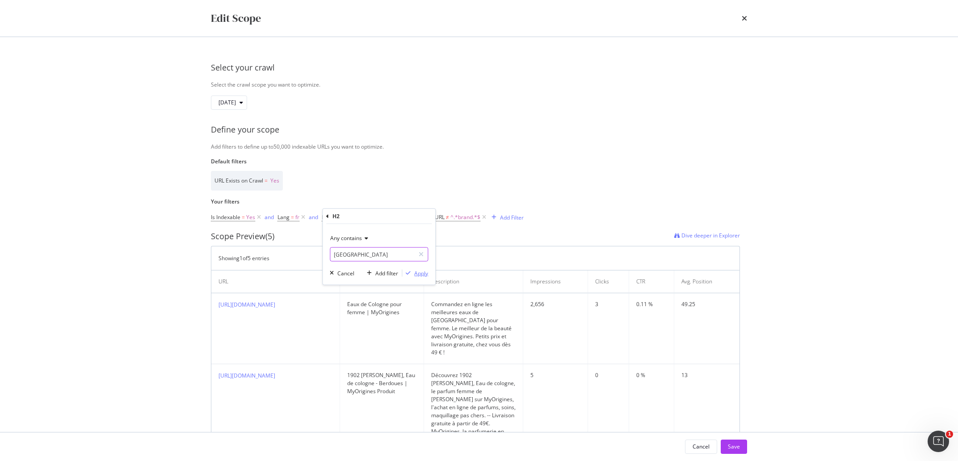
type input "[GEOGRAPHIC_DATA]"
click at [416, 275] on div "Apply" at bounding box center [421, 273] width 14 height 8
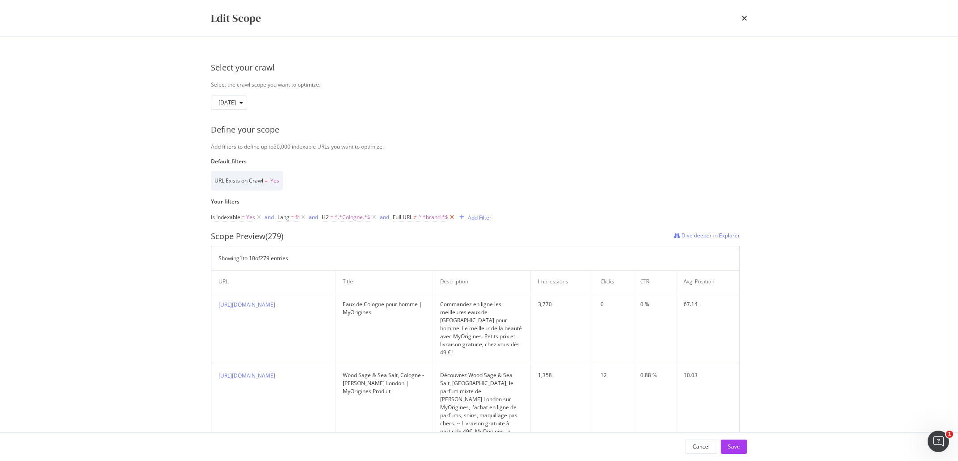
click at [452, 218] on icon "modal" at bounding box center [452, 217] width 8 height 9
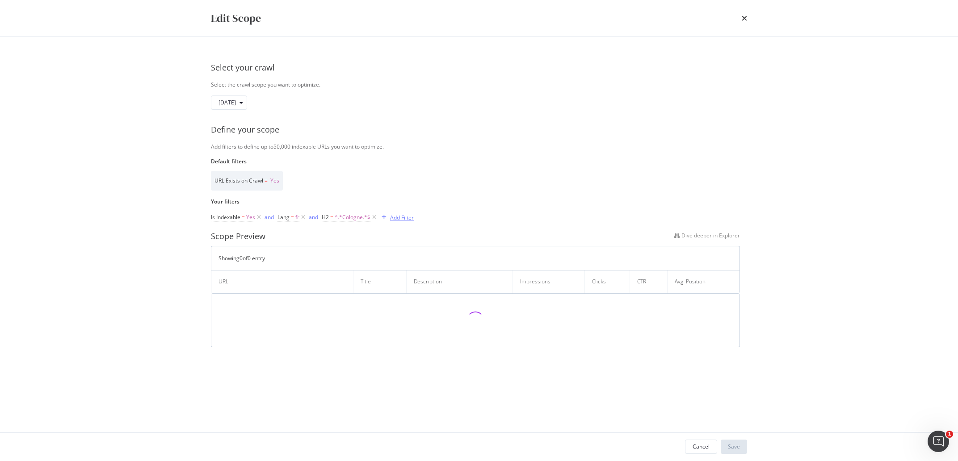
click at [410, 218] on div "Add Filter" at bounding box center [402, 218] width 24 height 8
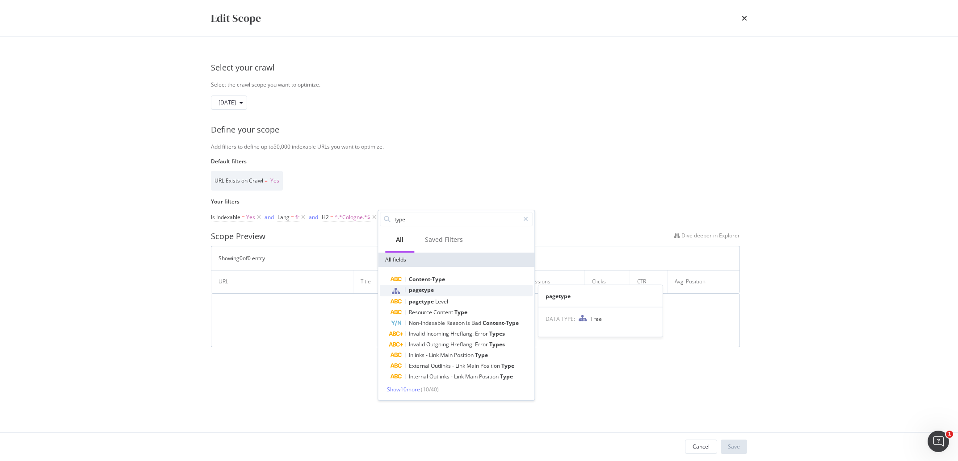
type input "type"
click at [427, 290] on span "pagetype" at bounding box center [421, 290] width 25 height 8
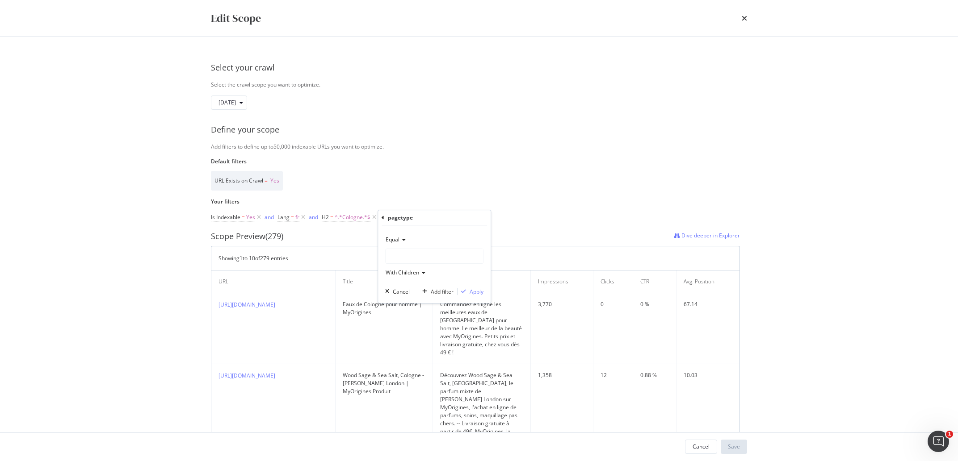
click at [406, 257] on div "modal" at bounding box center [433, 256] width 97 height 14
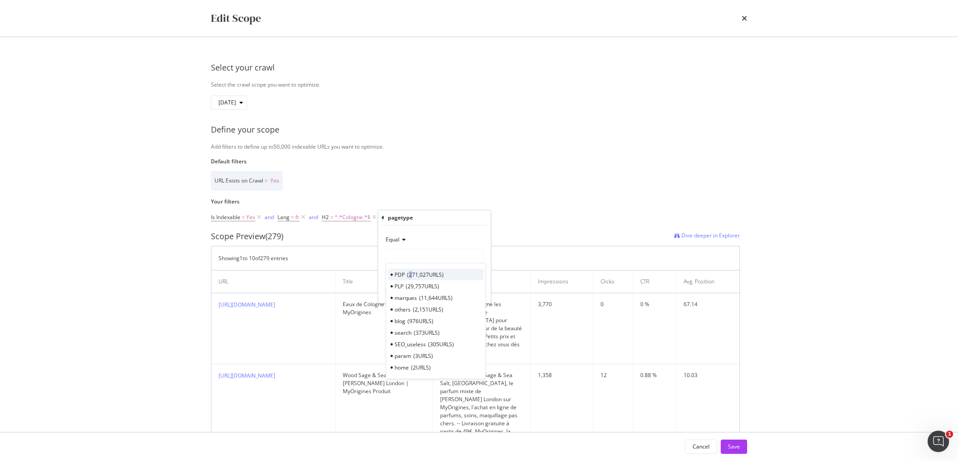
click at [410, 272] on span "271,027 URLS" at bounding box center [425, 275] width 37 height 8
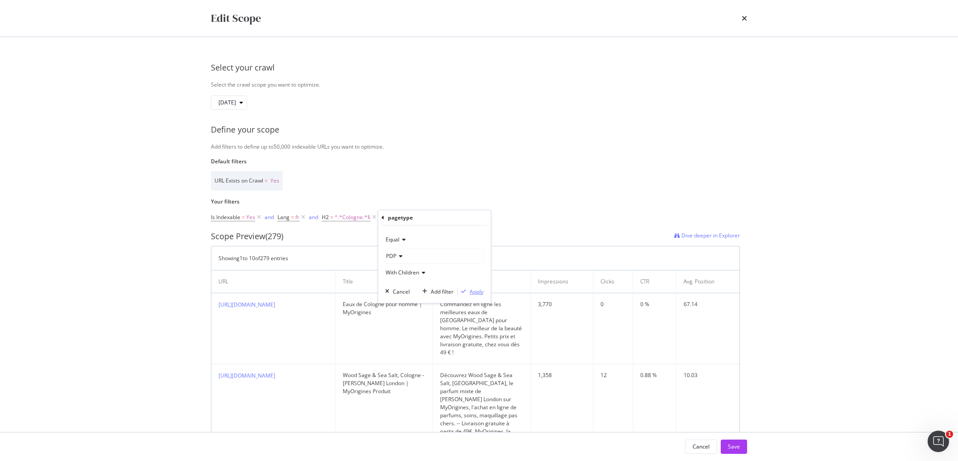
click at [475, 290] on div "Apply" at bounding box center [476, 292] width 14 height 8
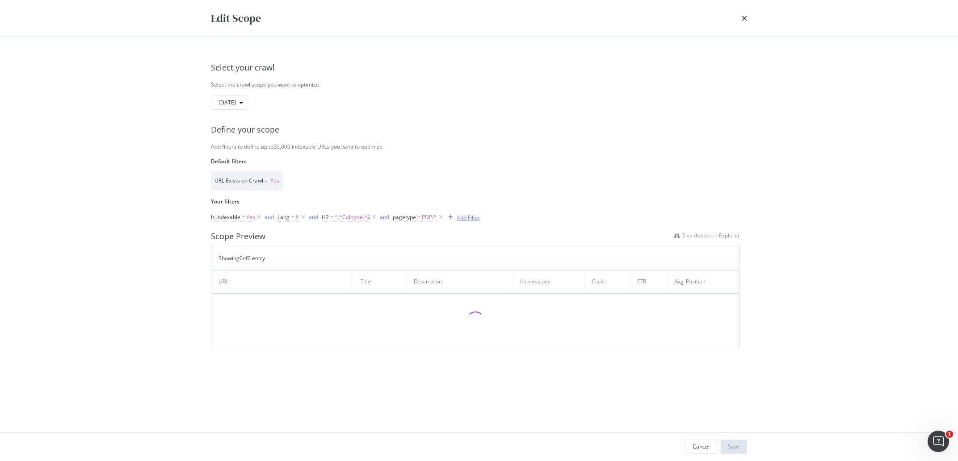
click at [466, 214] on div "Add Filter" at bounding box center [468, 218] width 24 height 8
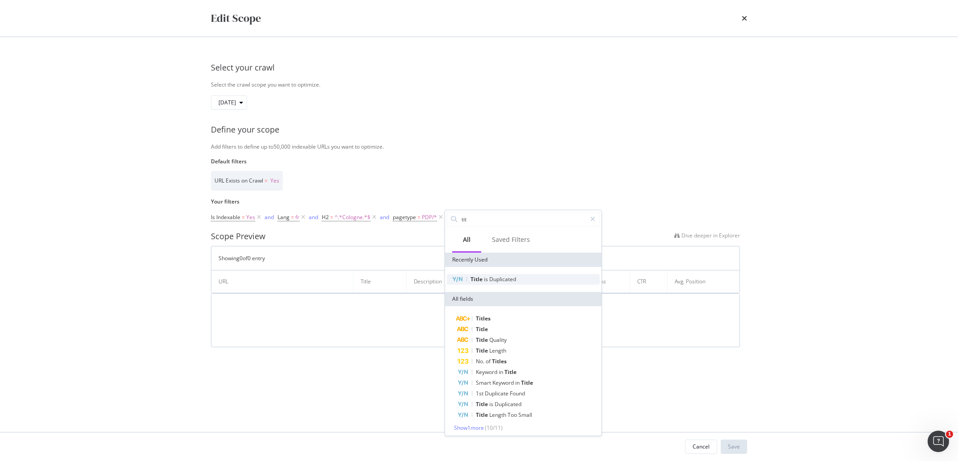
type input "tit"
click at [492, 283] on span "Duplicated" at bounding box center [502, 280] width 27 height 8
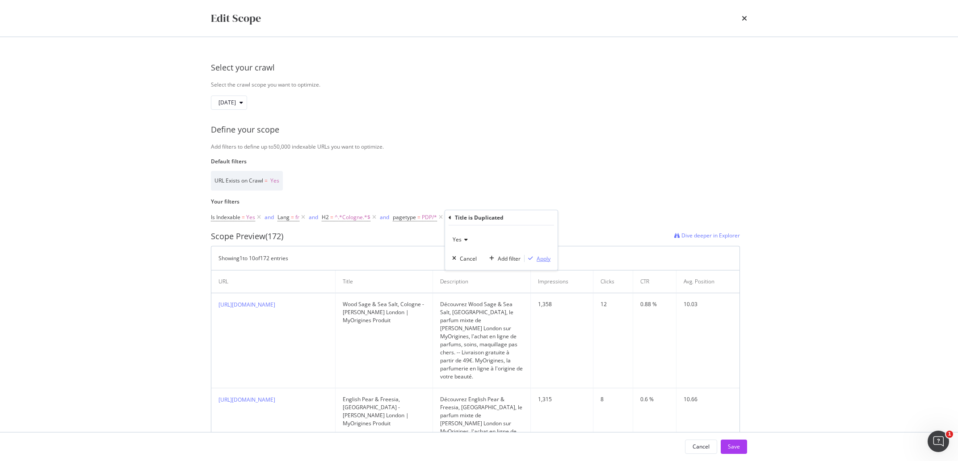
click at [541, 261] on div "Apply" at bounding box center [543, 259] width 14 height 8
click at [742, 450] on button "Save" at bounding box center [733, 447] width 26 height 14
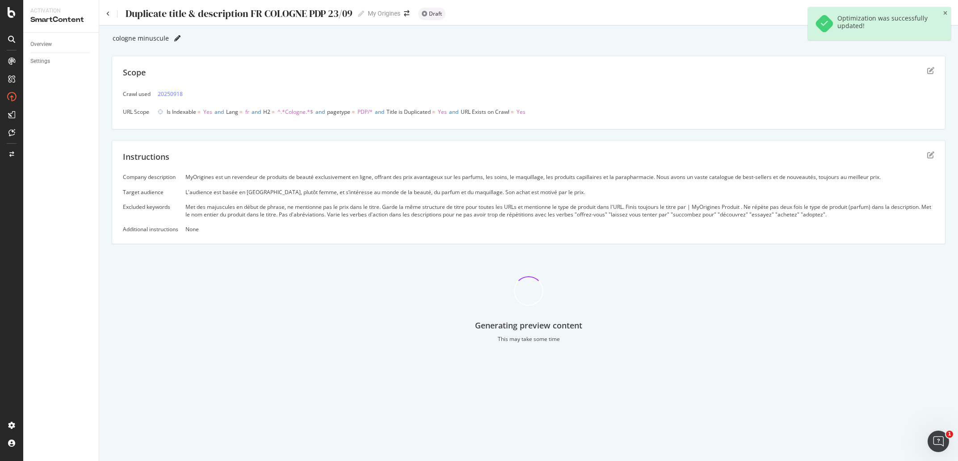
click at [175, 35] on icon at bounding box center [177, 38] width 6 height 6
click at [145, 40] on input "cologne minuscule" at bounding box center [140, 38] width 57 height 8
type input "Cologne majuscule"
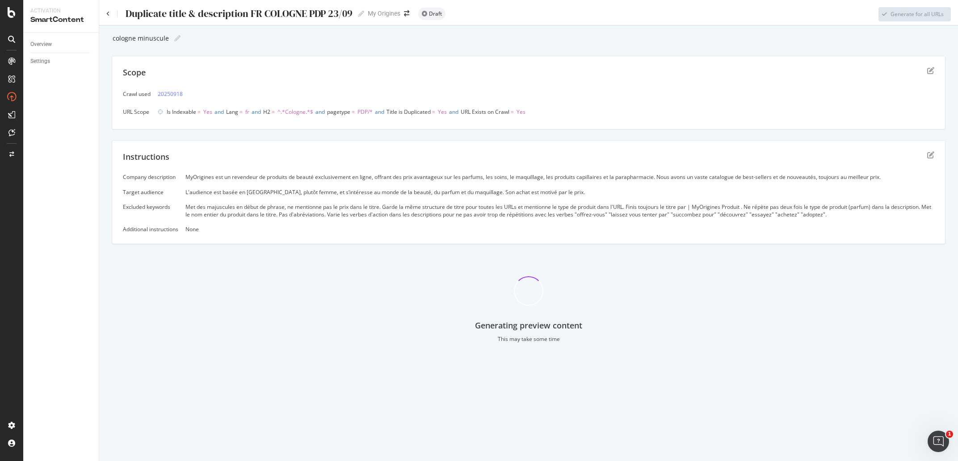
click at [258, 34] on div "cologne minuscule cologne minuscule" at bounding box center [528, 38] width 833 height 13
click at [926, 157] on div "Instructions" at bounding box center [528, 162] width 811 height 22
click at [928, 155] on icon "edit" at bounding box center [930, 154] width 7 height 7
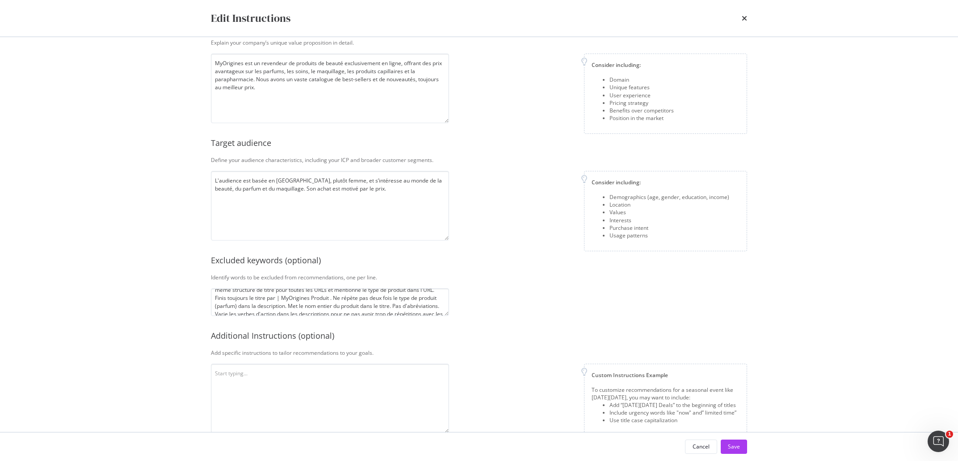
scroll to position [61, 0]
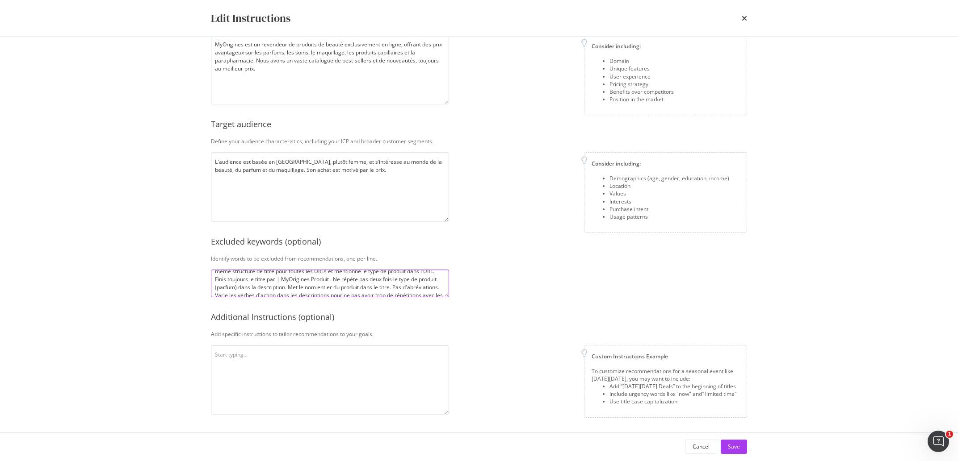
click at [272, 275] on textarea "Met des majuscules en début de phrase, ne mentionne pas le prix dans le titre. …" at bounding box center [330, 284] width 238 height 28
click at [258, 365] on textarea "modal" at bounding box center [330, 380] width 238 height 70
paste textarea "Met des majuscules en début de phrase, ne mentionne pas le prix dans le titre. …"
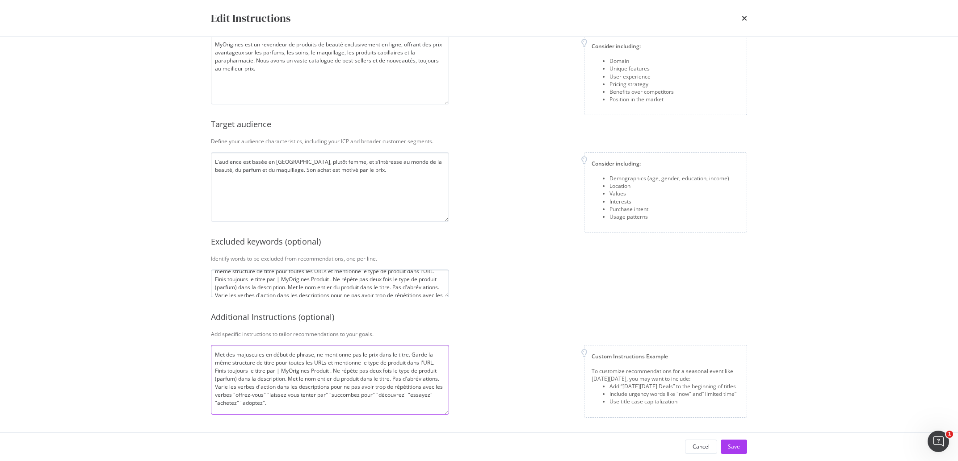
type textarea "Met des majuscules en début de phrase, ne mentionne pas le prix dans le titre. …"
click at [264, 283] on textarea "Met des majuscules en début de phrase, ne mentionne pas le prix dans le titre. …" at bounding box center [330, 284] width 238 height 28
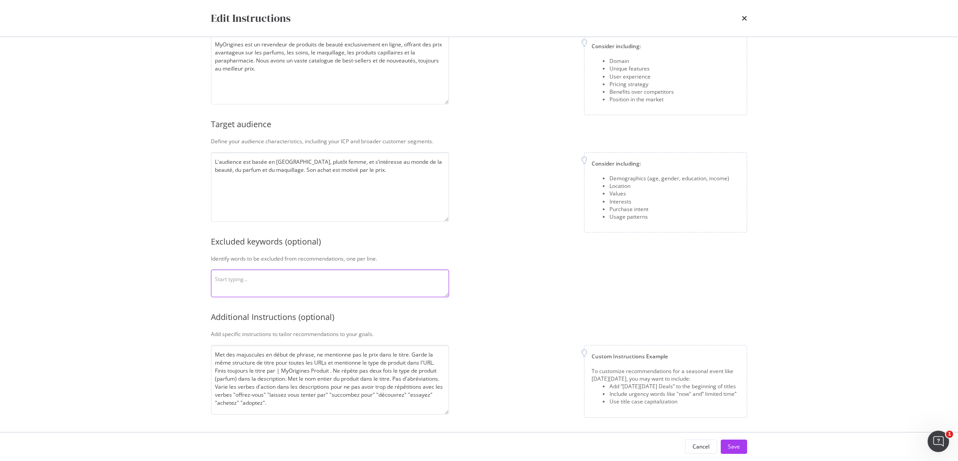
scroll to position [0, 0]
click at [730, 445] on div "Save" at bounding box center [734, 447] width 12 height 8
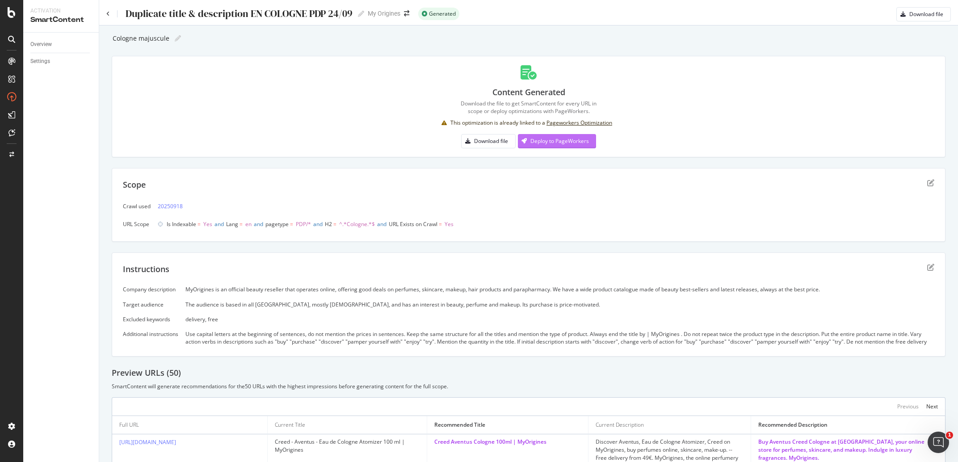
click at [557, 145] on div "Deploy to PageWorkers" at bounding box center [553, 140] width 71 height 13
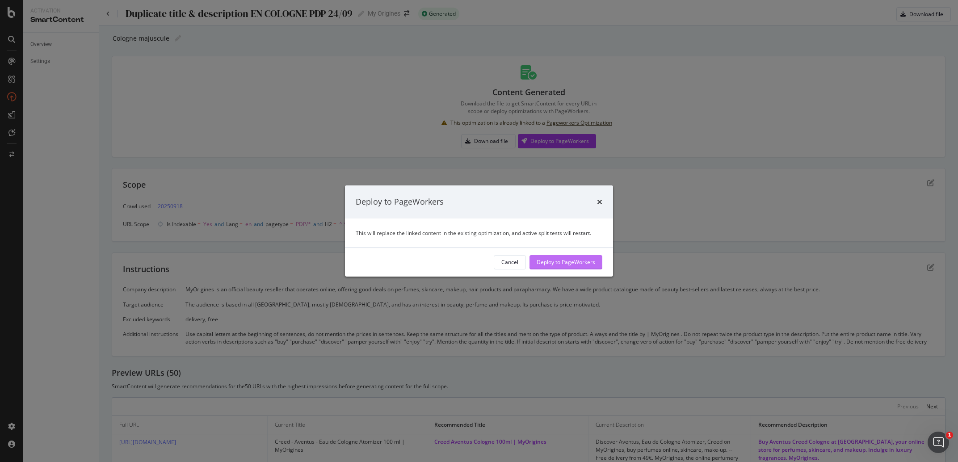
click at [585, 260] on div "Deploy to PageWorkers" at bounding box center [565, 262] width 59 height 8
click at [574, 271] on div "Cancel Deploy to PageWorkers" at bounding box center [479, 262] width 268 height 29
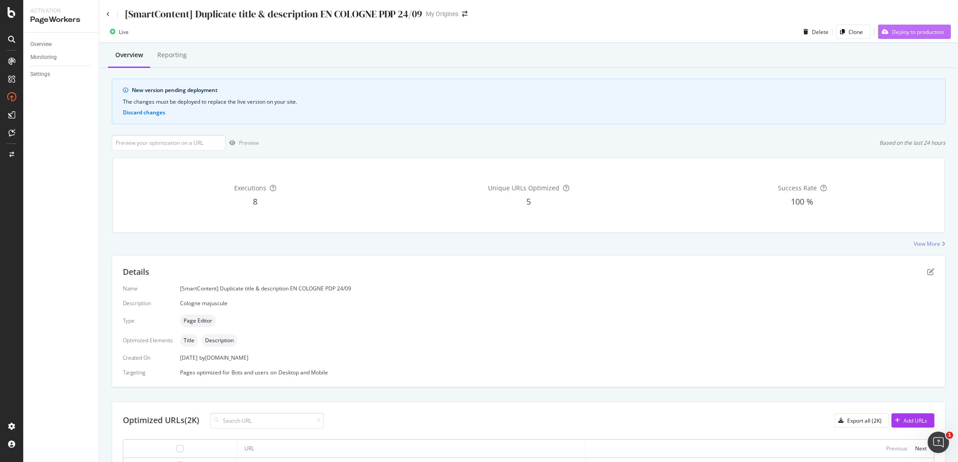
click at [918, 35] on div "Deploy to production" at bounding box center [918, 32] width 52 height 8
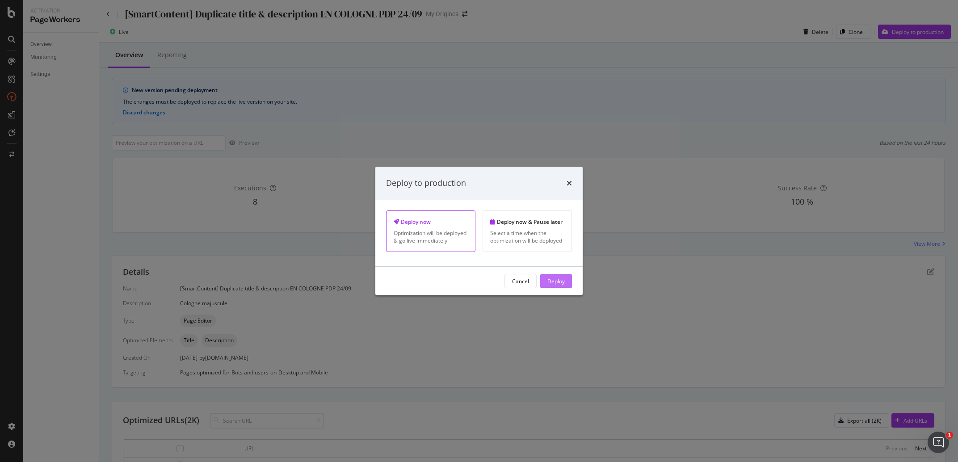
click at [561, 285] on div "Deploy" at bounding box center [555, 281] width 17 height 8
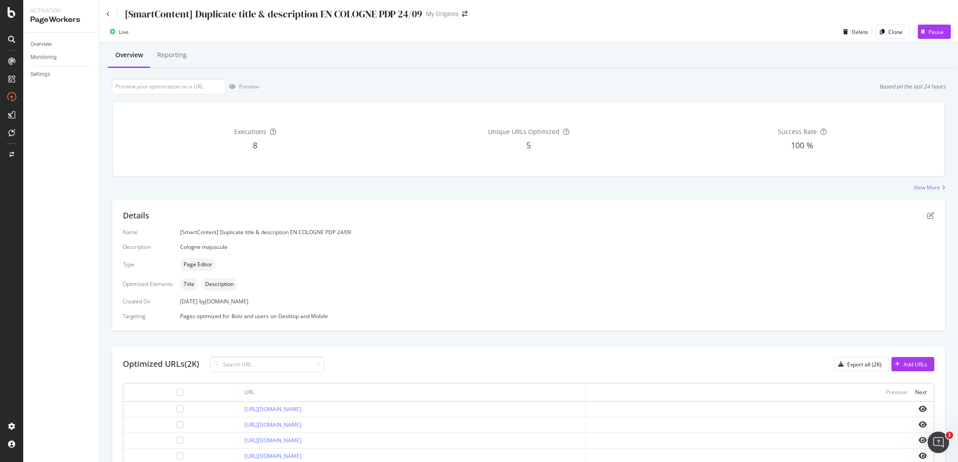
click at [110, 13] on div "[SmartContent] Duplicate title & description EN COLOGNE PDP 24/09" at bounding box center [264, 14] width 316 height 14
click at [107, 15] on icon at bounding box center [108, 14] width 4 height 5
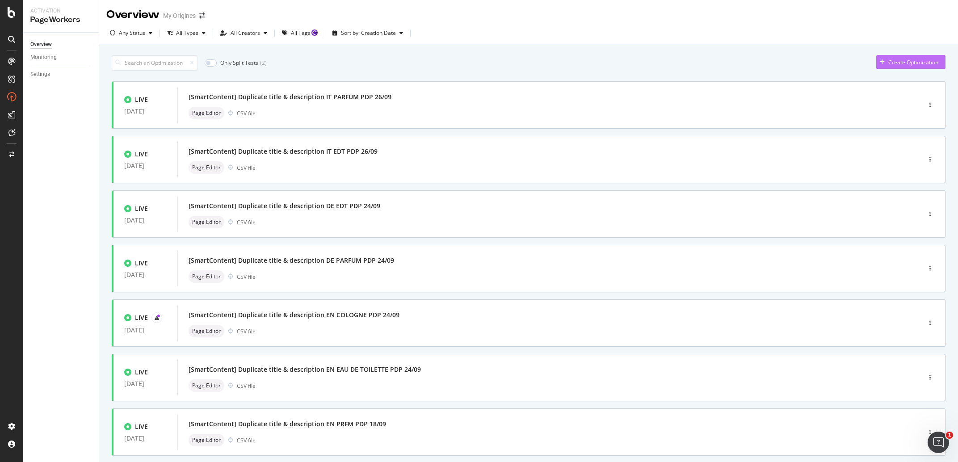
click at [904, 67] on div "Create Optimization" at bounding box center [907, 61] width 62 height 13
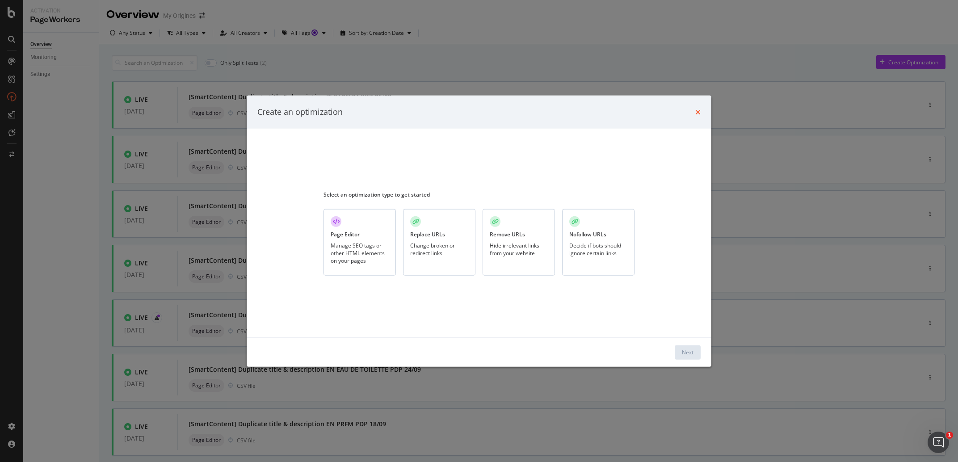
click at [696, 109] on icon "times" at bounding box center [697, 111] width 5 height 7
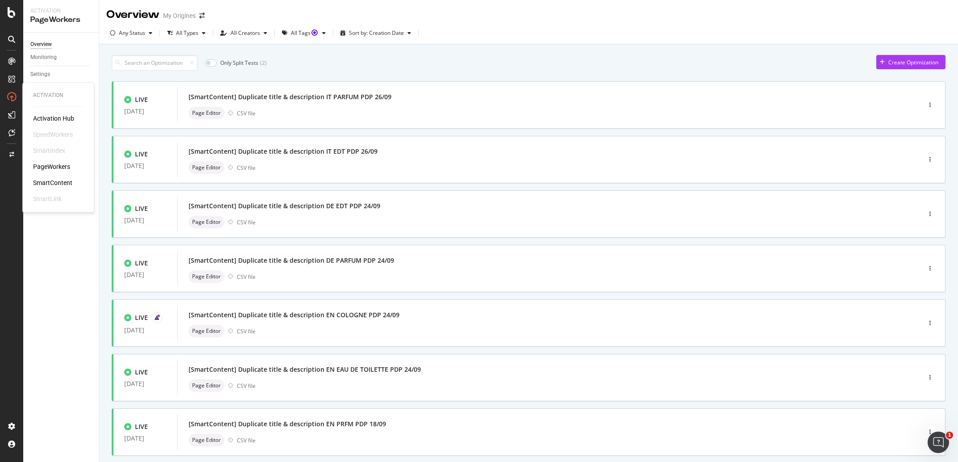
click at [59, 180] on div "SmartContent" at bounding box center [52, 183] width 39 height 9
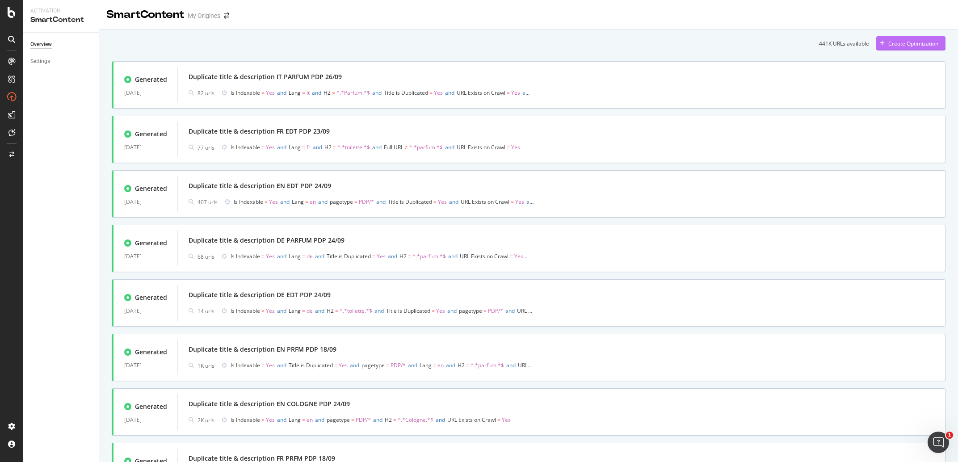
click at [895, 40] on div "Create Optimization" at bounding box center [913, 44] width 50 height 8
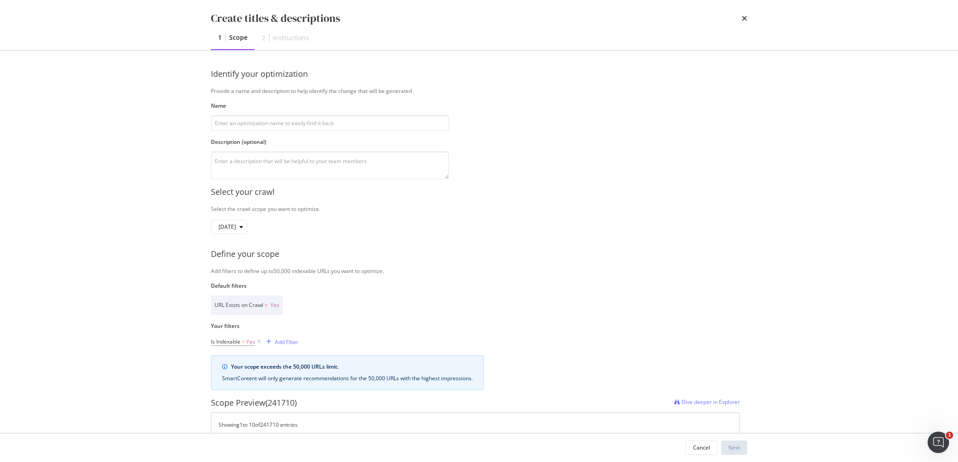
click at [245, 114] on div "Name" at bounding box center [330, 116] width 238 height 29
click at [245, 118] on input "modal" at bounding box center [330, 123] width 238 height 16
paste input "Duplicate title & description FR EDT PDP 23/09"
click at [300, 124] on input "Duplicate title & description FR EDT PDP 23/09" at bounding box center [330, 123] width 238 height 16
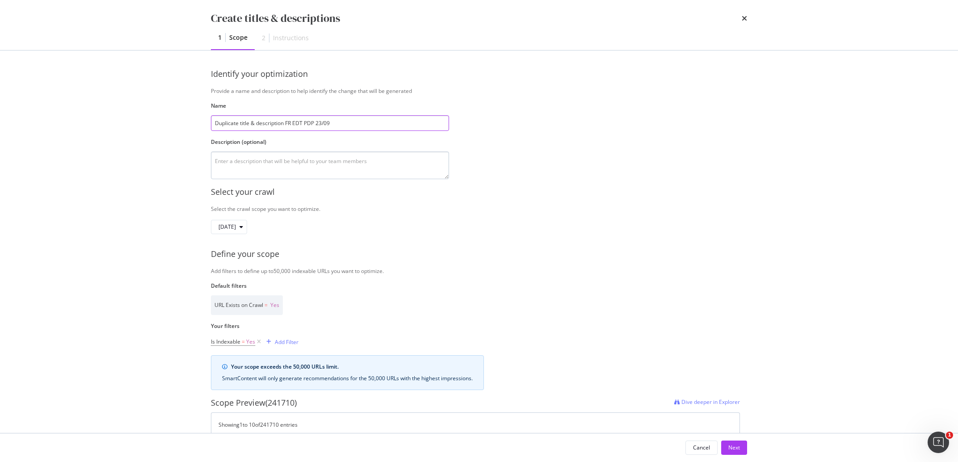
type input "Duplicate title & description FR EDT PDP 23/09"
click at [238, 159] on textarea "modal" at bounding box center [330, 165] width 238 height 28
type textarea "Eau de Toilette"
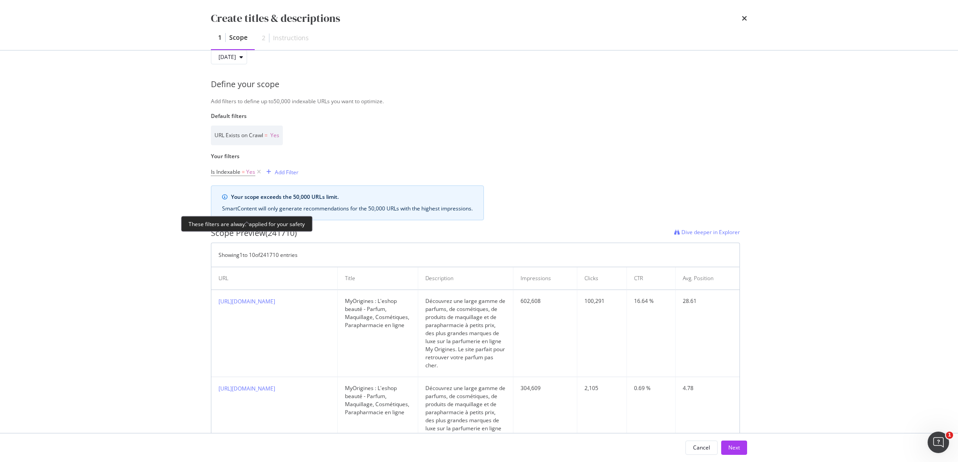
scroll to position [209, 0]
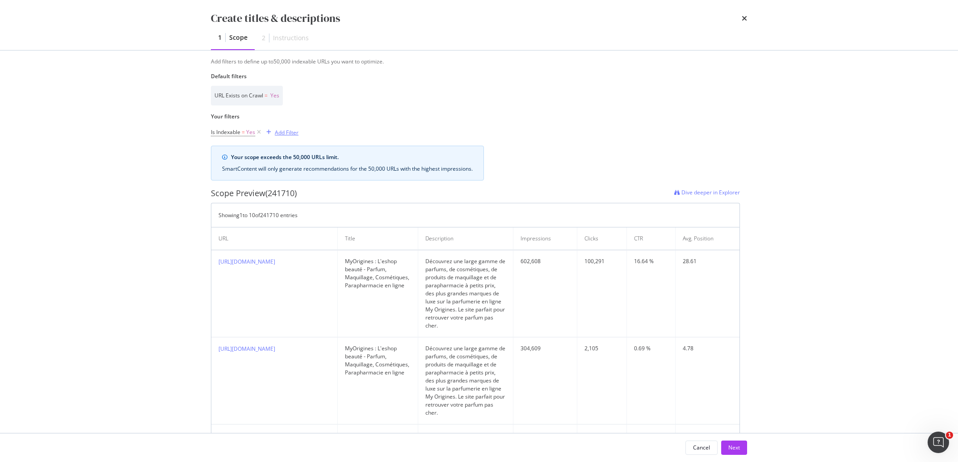
click at [279, 135] on div "Add Filter" at bounding box center [287, 133] width 24 height 8
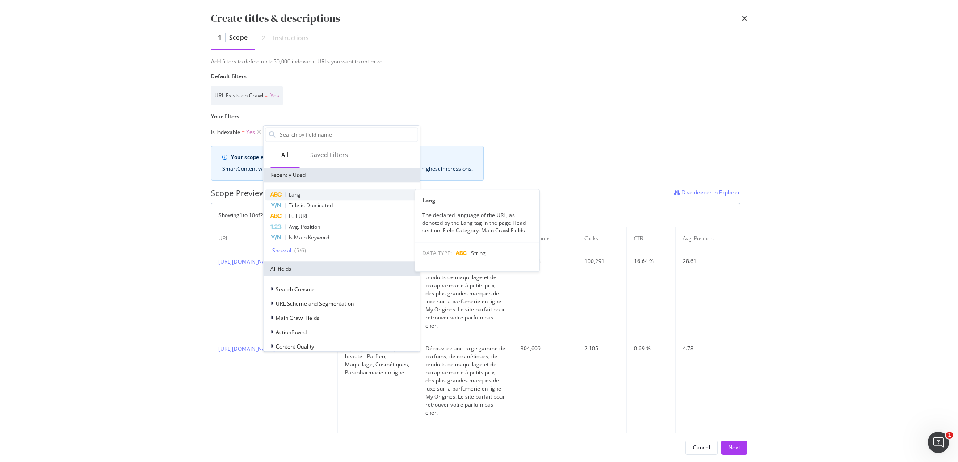
click at [305, 195] on div "Lang" at bounding box center [341, 194] width 153 height 11
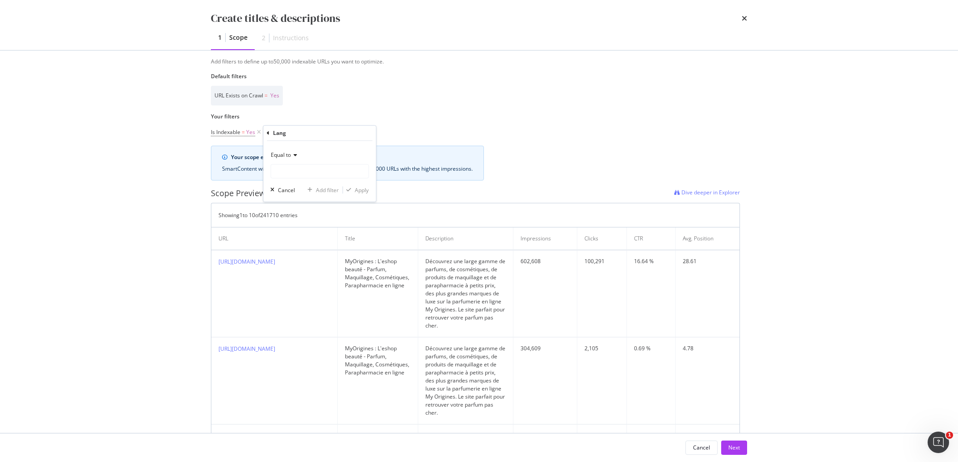
click at [306, 180] on div "Equal to Cancel Add filter Apply" at bounding box center [319, 171] width 113 height 61
click at [309, 172] on input "Name" at bounding box center [319, 171] width 97 height 14
click at [303, 201] on span "fr" at bounding box center [304, 202] width 63 height 8
type input "fr"
click at [363, 188] on div "Apply" at bounding box center [362, 190] width 14 height 8
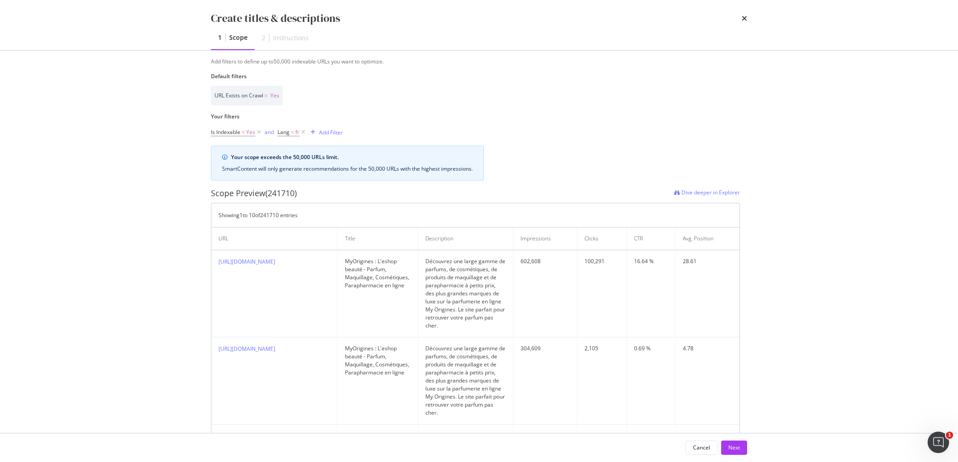
scroll to position [99, 0]
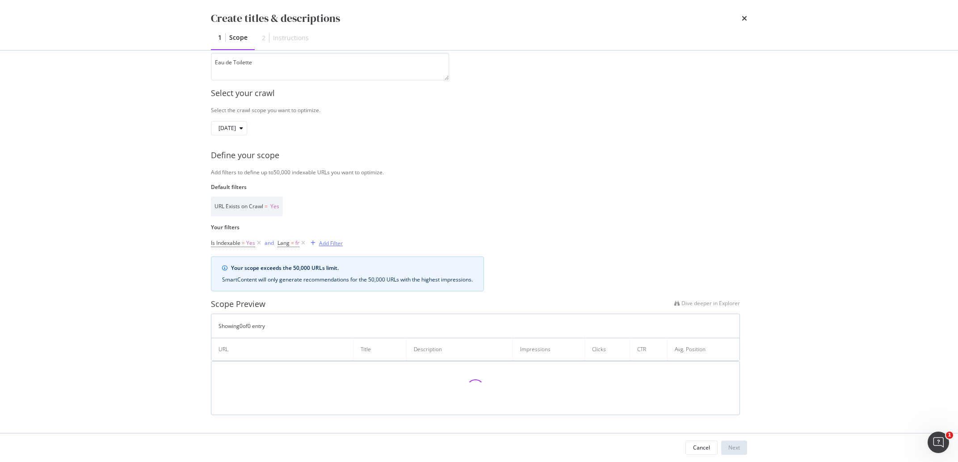
click at [330, 241] on div "Add Filter" at bounding box center [331, 243] width 24 height 8
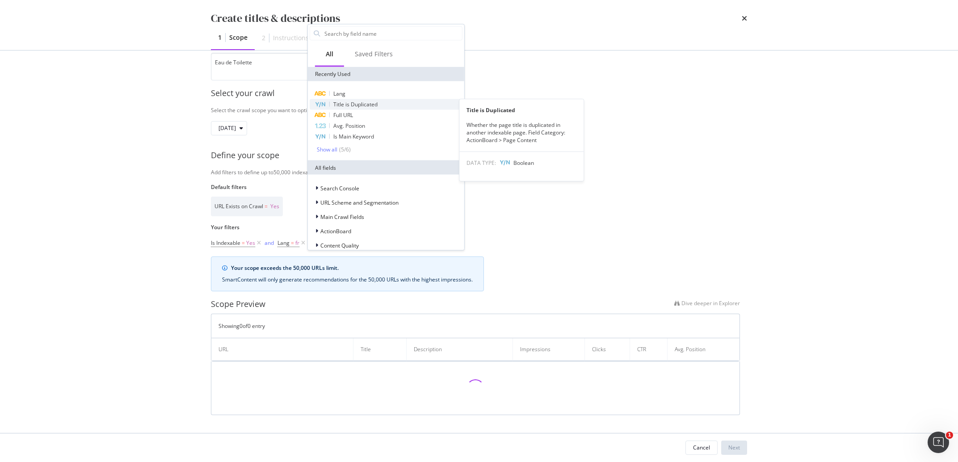
click at [375, 107] on span "Title is Duplicated" at bounding box center [355, 105] width 44 height 8
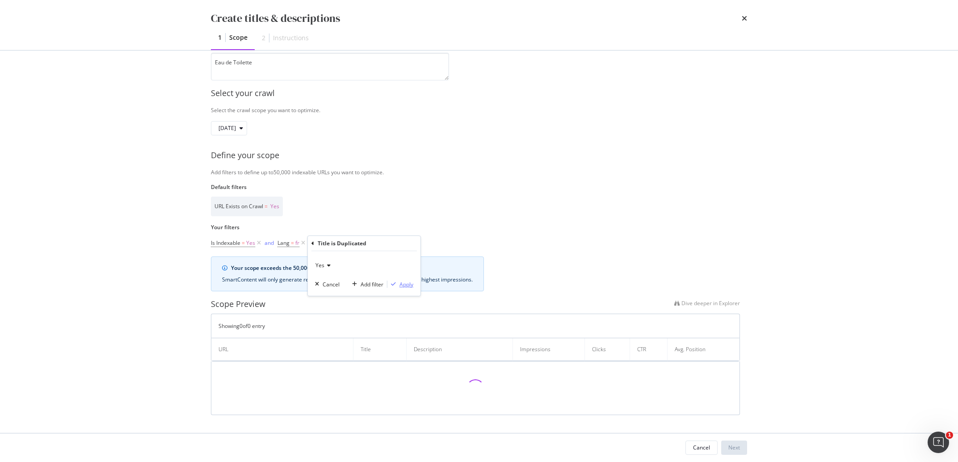
click at [410, 281] on div "Apply" at bounding box center [406, 285] width 14 height 8
click at [397, 244] on div "modal" at bounding box center [394, 242] width 12 height 5
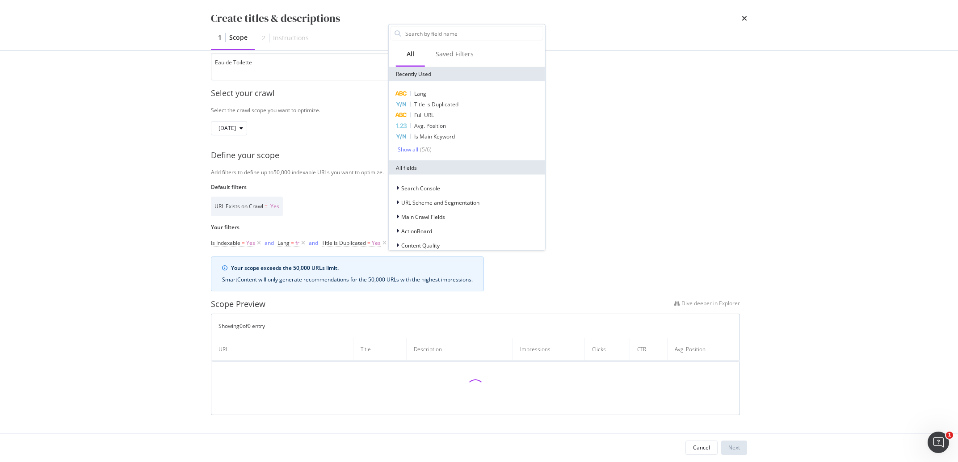
scroll to position [99, 0]
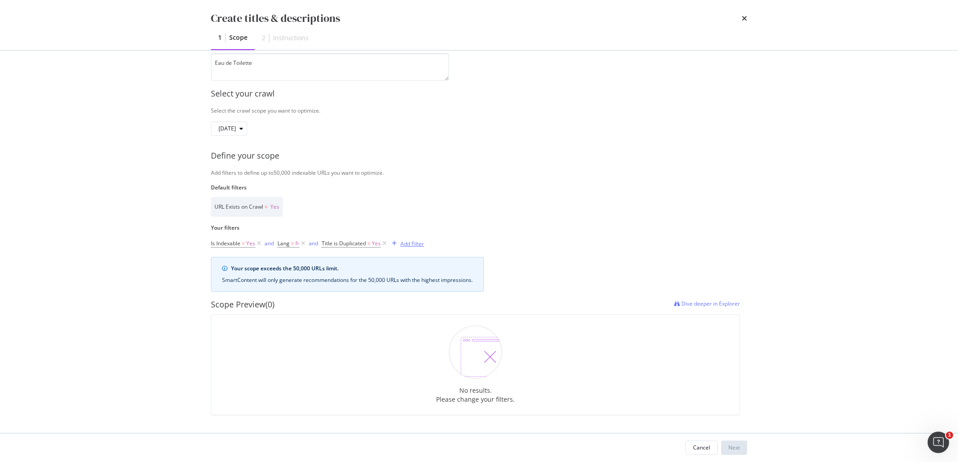
click at [413, 241] on div "Add Filter" at bounding box center [412, 244] width 24 height 8
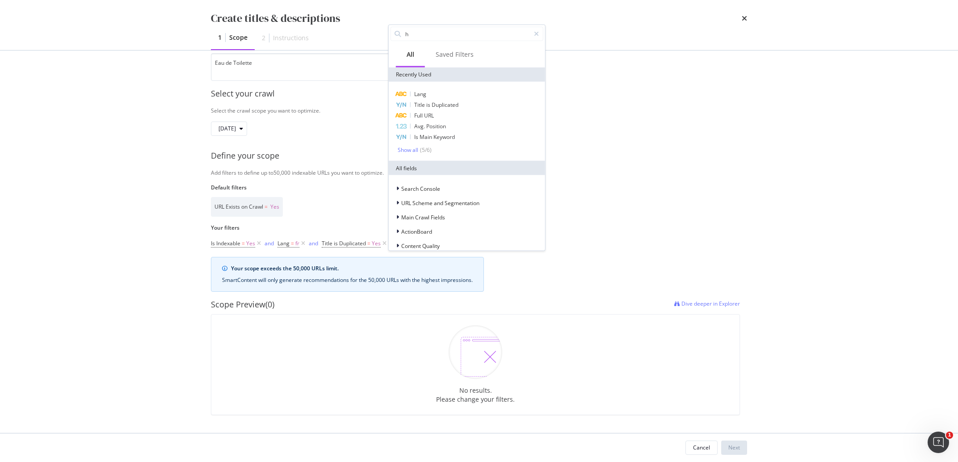
type input "h2"
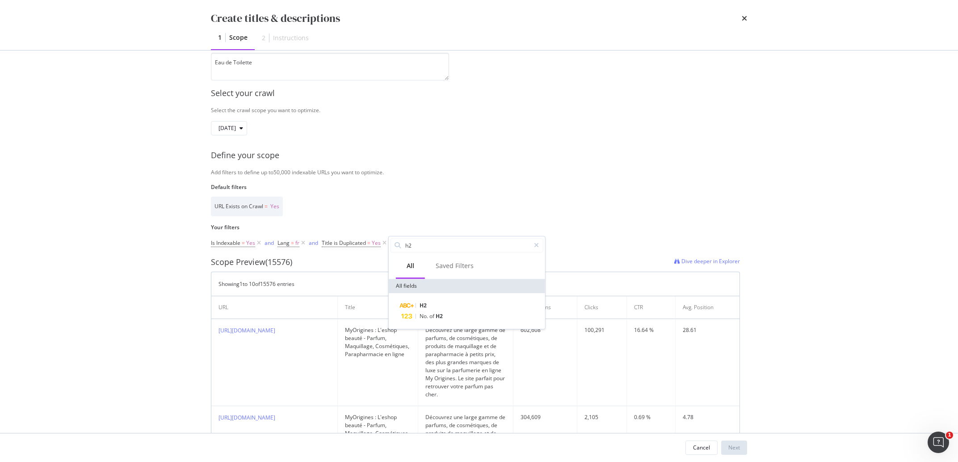
click at [420, 228] on label "Your filters" at bounding box center [475, 227] width 529 height 8
click at [417, 240] on div "Add Filter" at bounding box center [412, 243] width 24 height 8
click at [434, 307] on div "H2" at bounding box center [472, 305] width 142 height 11
click at [434, 267] on div "Any equal to" at bounding box center [445, 266] width 98 height 14
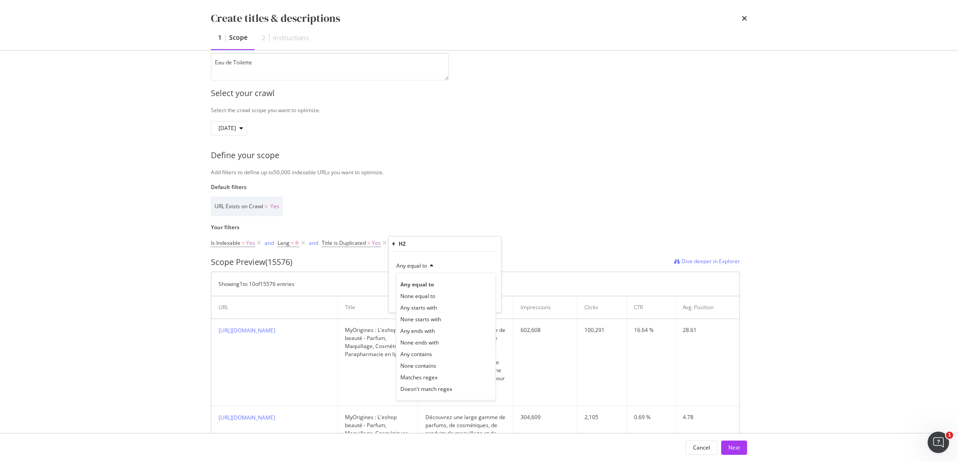
click at [449, 262] on div "Any equal to" at bounding box center [445, 266] width 98 height 14
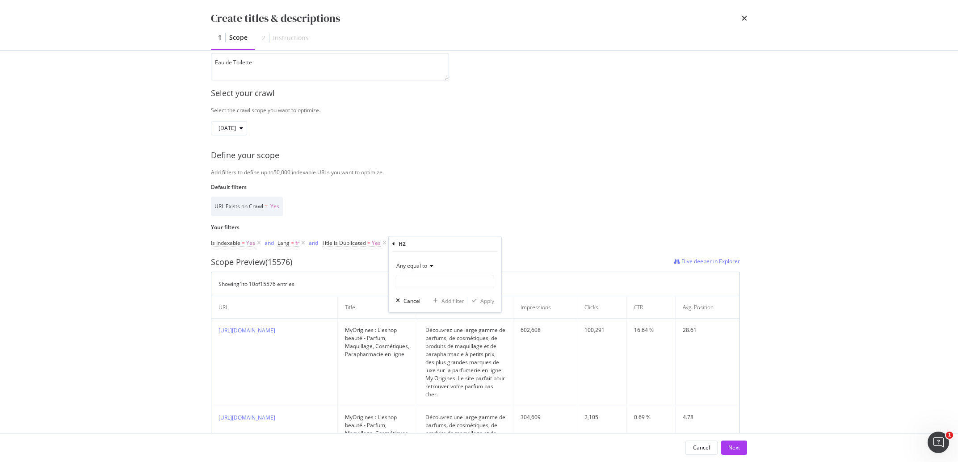
click at [424, 273] on div "Any equal to" at bounding box center [445, 266] width 98 height 14
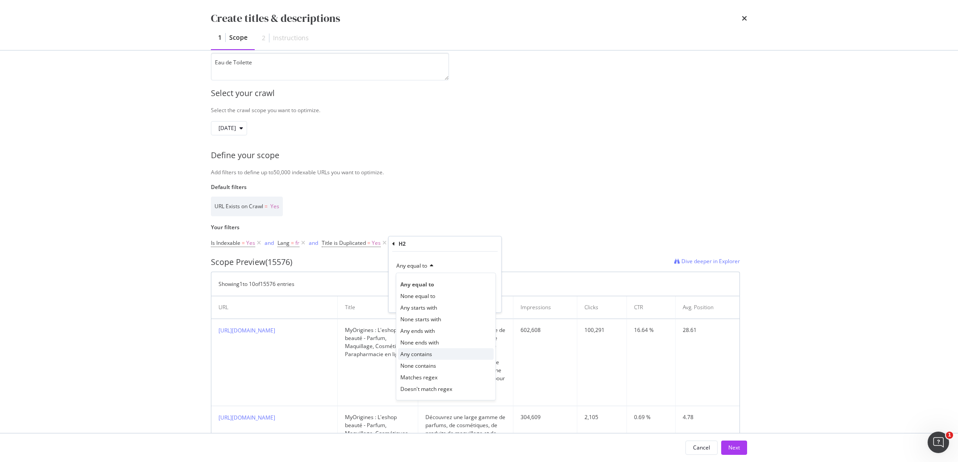
click at [431, 352] on span "Any contains" at bounding box center [416, 354] width 32 height 8
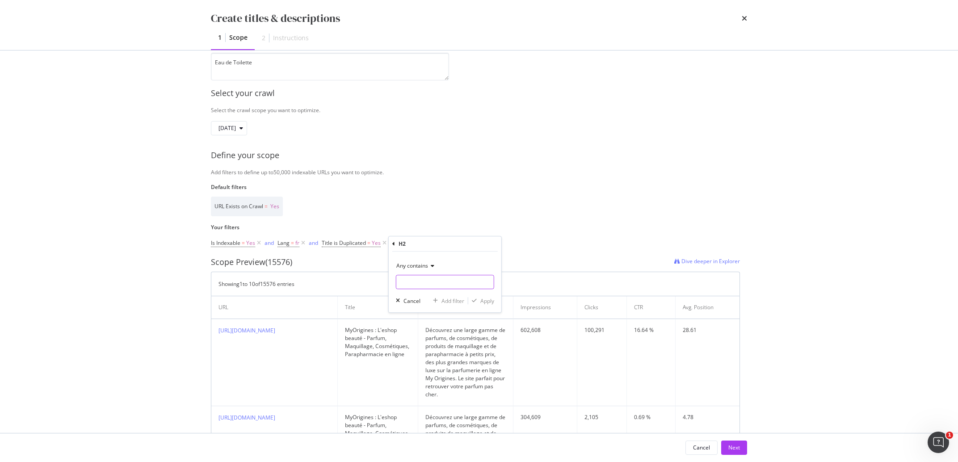
click at [433, 281] on input "Name" at bounding box center [444, 282] width 97 height 14
type input "Toilette"
click at [486, 303] on div "Apply" at bounding box center [487, 301] width 14 height 8
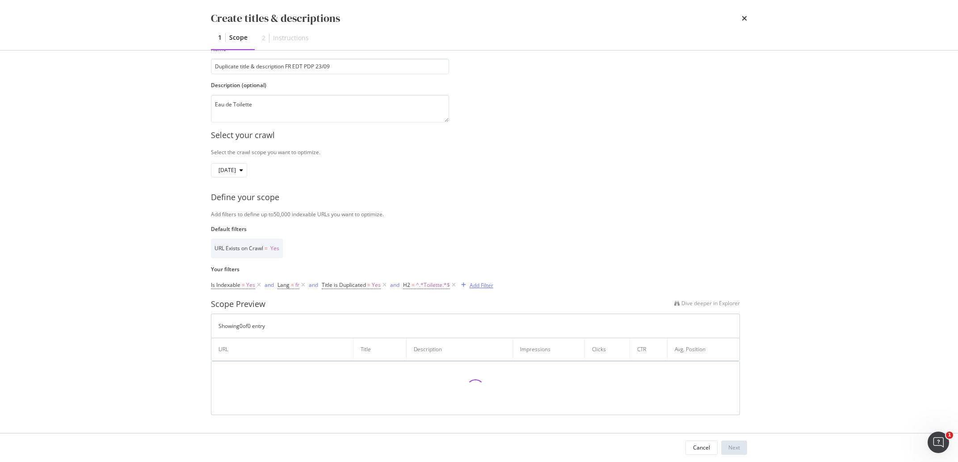
click at [482, 287] on div "Add Filter" at bounding box center [481, 285] width 24 height 8
type input "type"
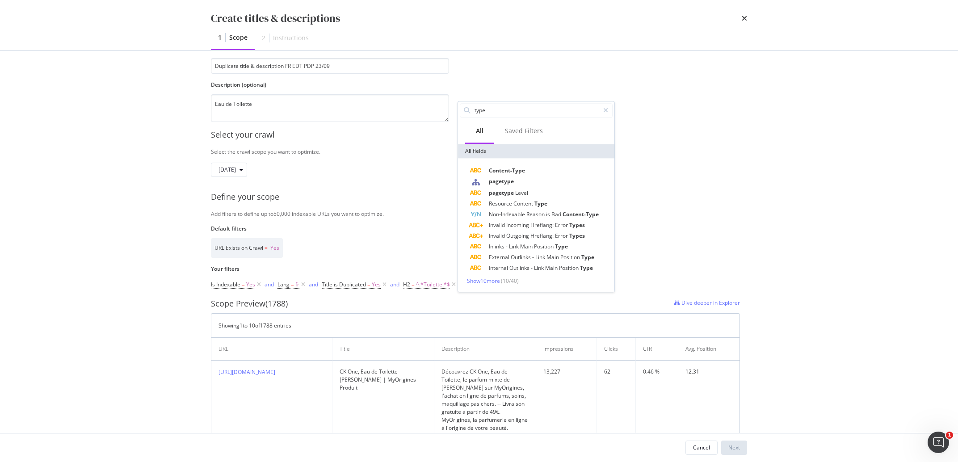
click at [512, 359] on th "Description" at bounding box center [485, 349] width 102 height 23
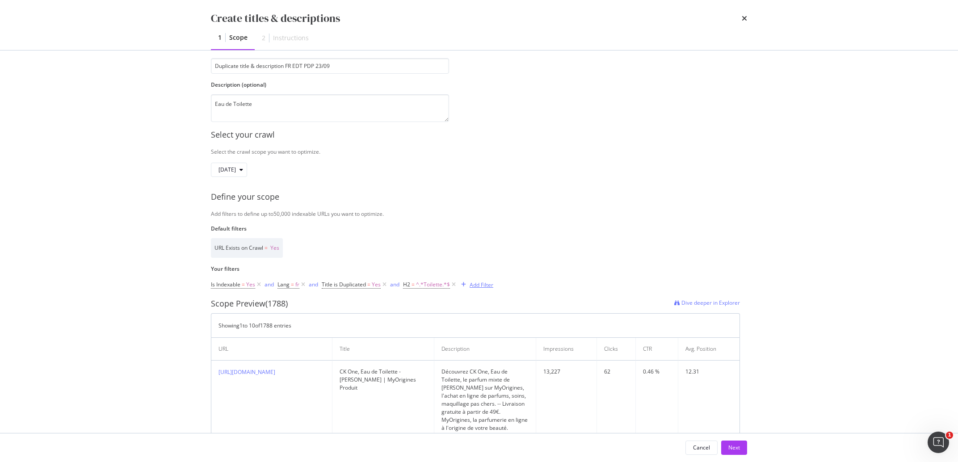
click at [490, 289] on div "Add Filter" at bounding box center [475, 285] width 36 height 10
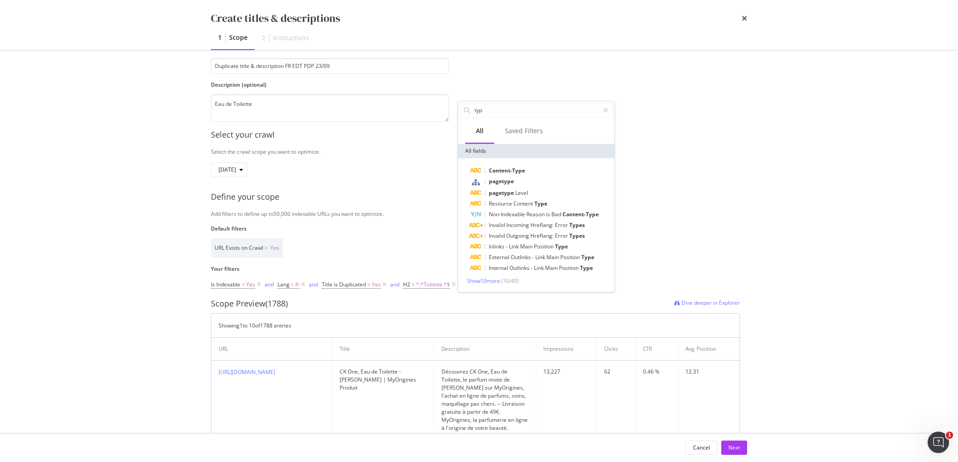
type input "type"
click at [517, 180] on div "pagetype" at bounding box center [541, 182] width 142 height 12
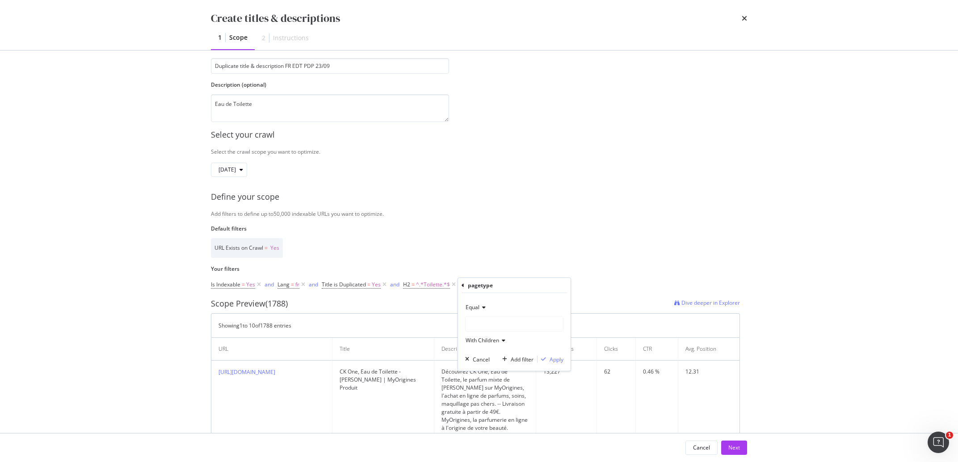
click at [490, 327] on div "modal" at bounding box center [513, 324] width 97 height 14
click at [490, 335] on div "PDP 271,027 URLS PLP 29,757 URLS marques 11,644 URLS others 2,151 URLS blog 976…" at bounding box center [515, 389] width 100 height 116
click at [490, 339] on span "271,027 URLS" at bounding box center [505, 342] width 37 height 8
click at [550, 360] on div "Apply" at bounding box center [556, 359] width 14 height 8
click at [728, 448] on button "Next" at bounding box center [734, 447] width 26 height 14
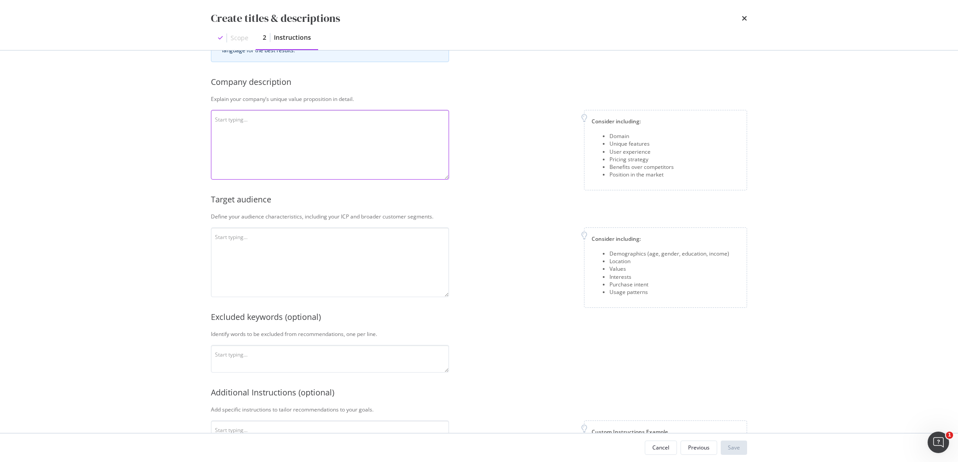
click at [273, 148] on textarea "modal" at bounding box center [330, 145] width 238 height 70
paste textarea "MyOrigines est un revendeur de produits de beauté exclusivement en ligne, offra…"
type textarea "MyOrigines est un revendeur de produits de beauté exclusivement en ligne, offra…"
click at [263, 273] on textarea "modal" at bounding box center [330, 262] width 238 height 70
paste textarea "L'audience est basée en [GEOGRAPHIC_DATA], plutôt masculine, et s’intéresse au …"
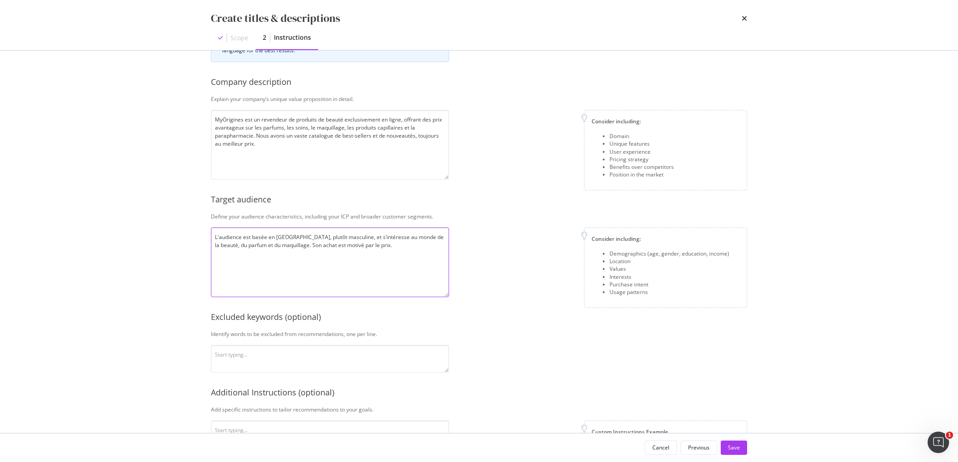
type textarea "L'audience est basée en [GEOGRAPHIC_DATA], plutôt masculine, et s’intéresse au …"
click at [226, 357] on textarea "modal" at bounding box center [330, 359] width 238 height 28
paste textarea "Met des majuscules en début de phrase, ne mentionne pas le prix dans le titre. …"
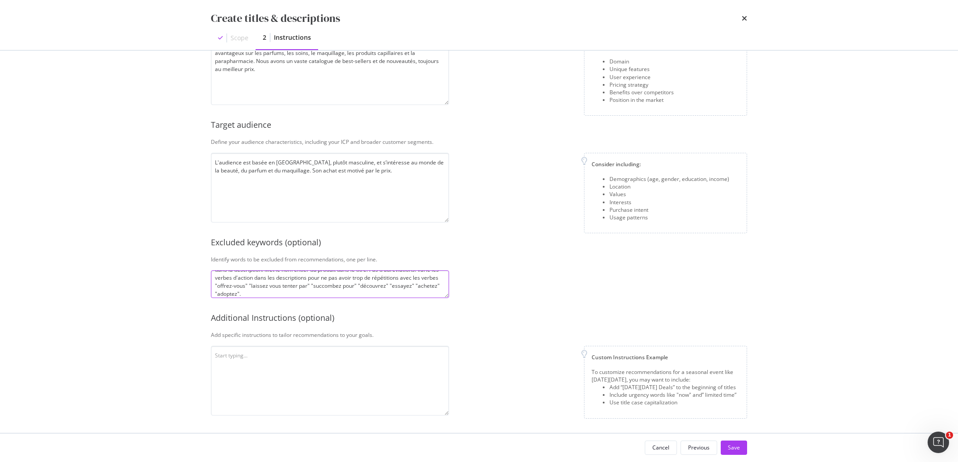
scroll to position [0, 0]
drag, startPoint x: 344, startPoint y: 294, endPoint x: 134, endPoint y: 244, distance: 216.7
click at [211, 270] on textarea "Met des majuscules en début de phrase, ne mentionne pas le prix dans le titre. …" at bounding box center [330, 284] width 238 height 28
type textarea "Met des majuscules en début de phrase, ne mentionne pas le prix dans le titre. …"
click at [241, 343] on div "This information refines our AI instructions for your business SmartContent add…" at bounding box center [479, 176] width 536 height 478
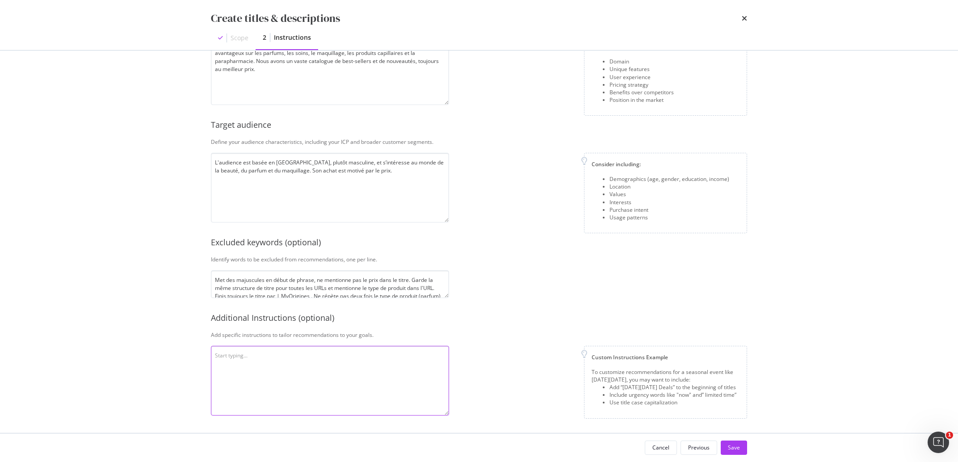
click at [243, 354] on textarea "modal" at bounding box center [330, 381] width 238 height 70
paste textarea "Met des majuscules en début de phrase, ne mentionne pas le prix dans le titre. …"
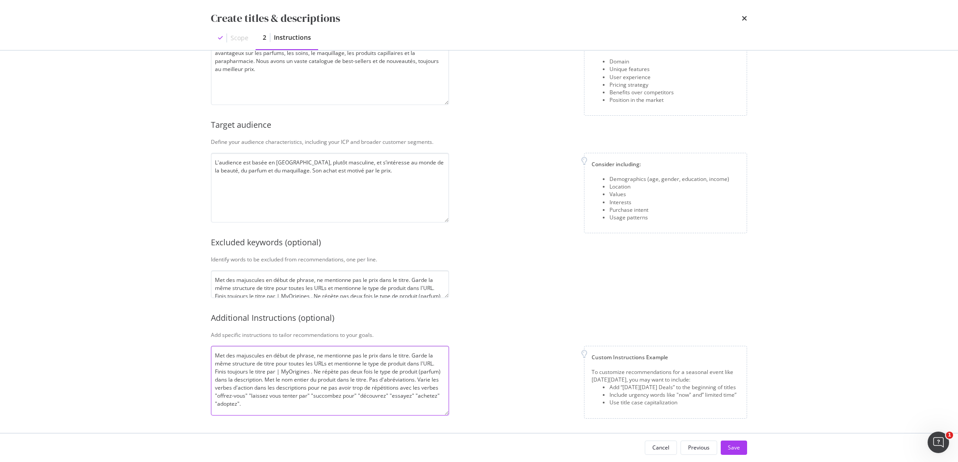
type textarea "Met des majuscules en début de phrase, ne mentionne pas le prix dans le titre. …"
click at [260, 300] on div "This information refines our AI instructions for your business SmartContent add…" at bounding box center [479, 176] width 536 height 478
click at [257, 285] on textarea "Met des majuscules en début de phrase, ne mentionne pas le prix dans le titre. …" at bounding box center [330, 284] width 238 height 28
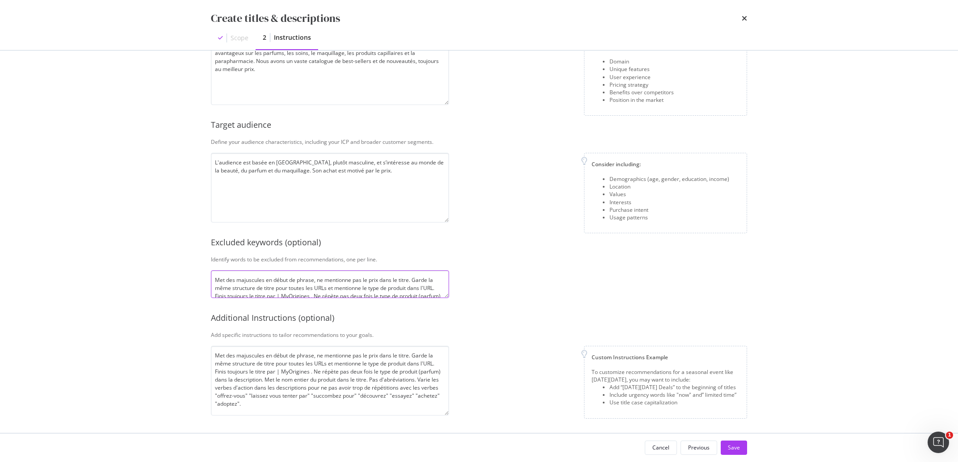
click at [257, 285] on textarea "Met des majuscules en début de phrase, ne mentionne pas le prix dans le titre. …" at bounding box center [330, 284] width 238 height 28
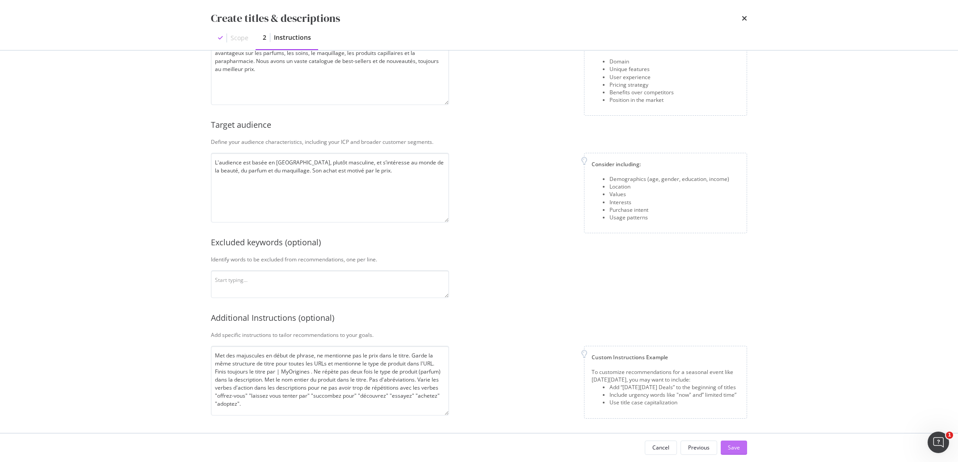
click at [736, 452] on div "Save" at bounding box center [734, 447] width 12 height 13
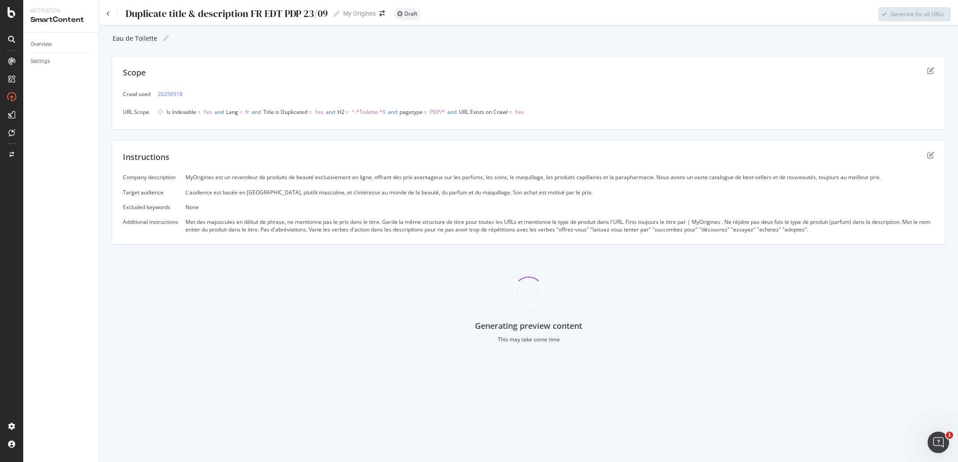
click at [292, 15] on div "Duplicate title & description FR EDT PDP 23/09" at bounding box center [226, 13] width 203 height 11
click at [313, 15] on input "Duplicate title & description FR EDT PDP 23/09" at bounding box center [227, 14] width 204 height 12
type input "Duplicate title & description FR EDT PDP 26/09"
click at [310, 38] on div "Eau de Toilette Eau de Toilette" at bounding box center [528, 38] width 833 height 13
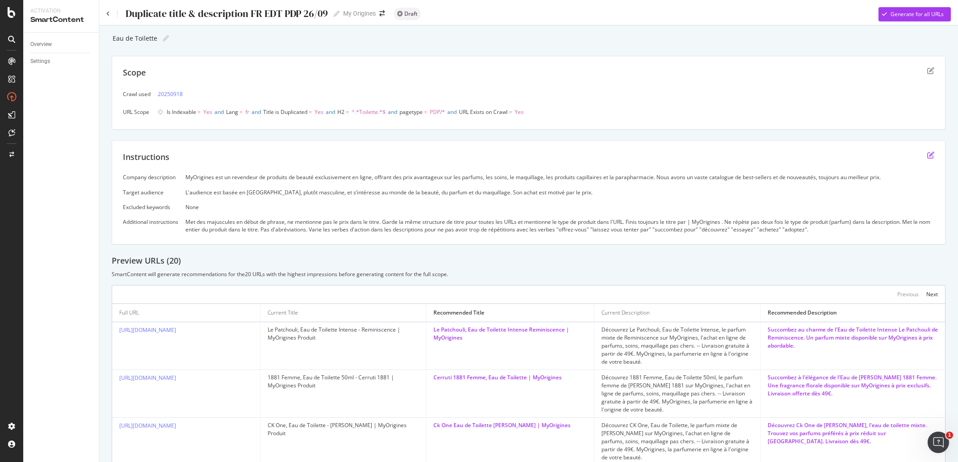
click at [927, 158] on icon "edit" at bounding box center [930, 154] width 7 height 7
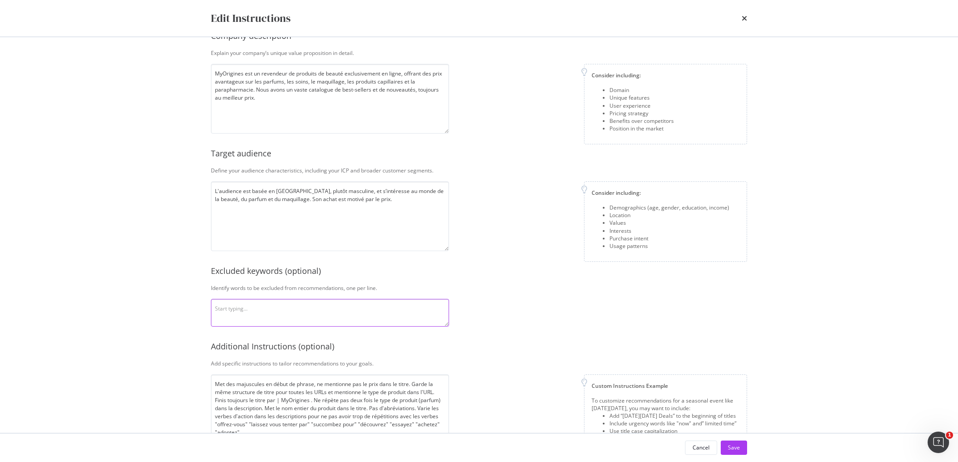
click at [243, 313] on textarea "modal" at bounding box center [330, 313] width 238 height 28
type textarea "edt EDT EdT"
click at [733, 448] on div "Save" at bounding box center [734, 448] width 12 height 8
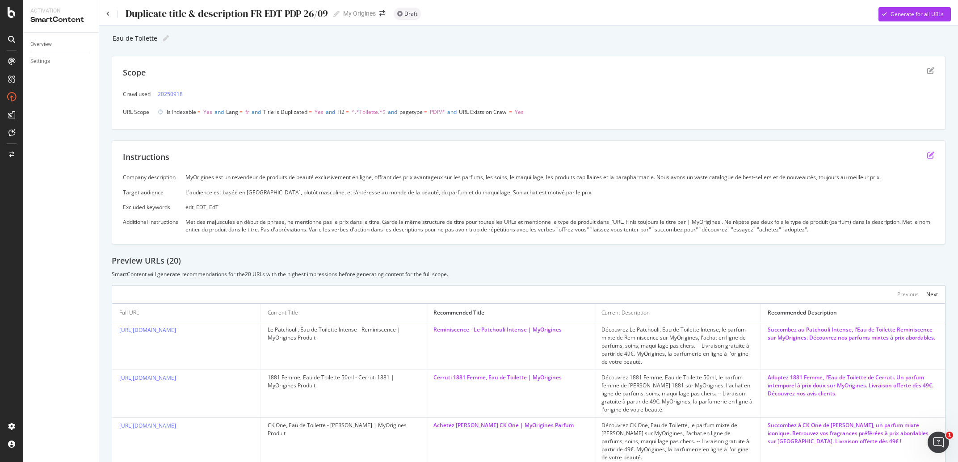
click at [927, 155] on icon "edit" at bounding box center [930, 154] width 7 height 7
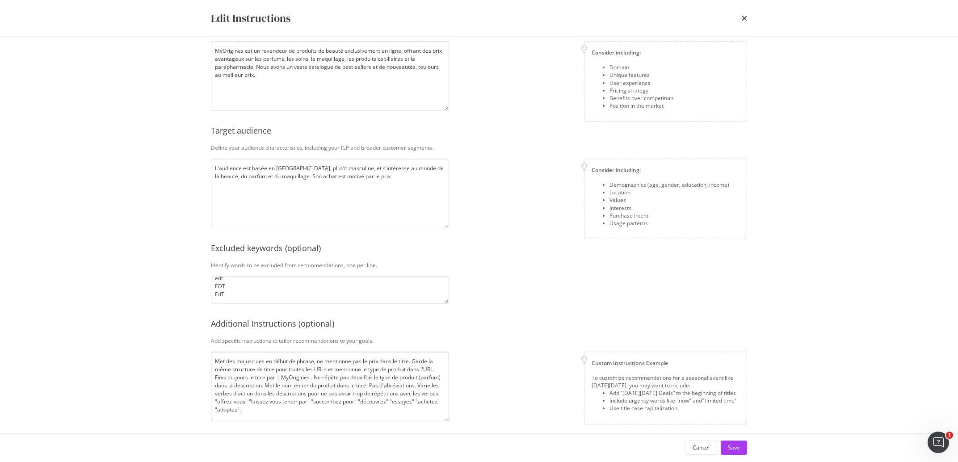
scroll to position [61, 0]
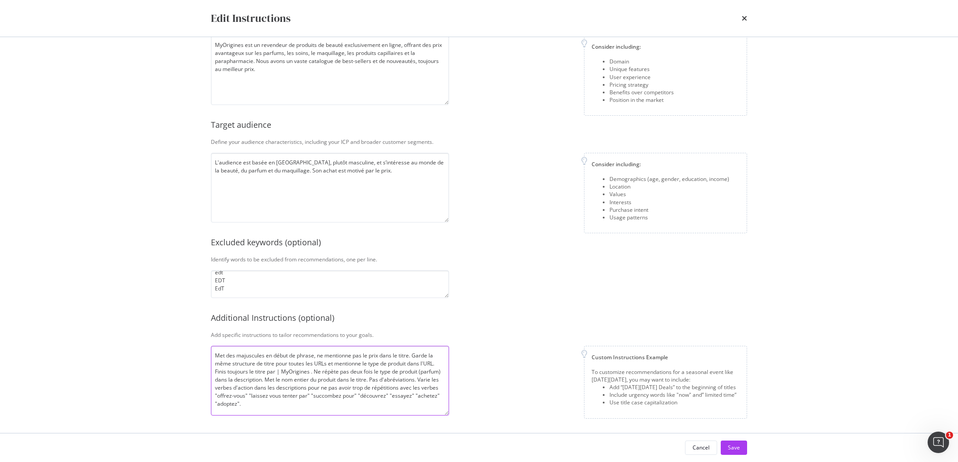
click at [288, 398] on textarea "Met des majuscules en début de phrase, ne mentionne pas le prix dans le titre. …" at bounding box center [330, 381] width 238 height 70
click at [290, 405] on textarea "Met des majuscules en début de phrase, ne mentionne pas le prix dans le titre. …" at bounding box center [330, 381] width 238 height 70
paste textarea "Ajoute la contenance dans le titre."
type textarea "Met des majuscules en début de phrase, ne mentionne pas le prix dans le titre. …"
click at [731, 446] on div "Save" at bounding box center [734, 448] width 12 height 8
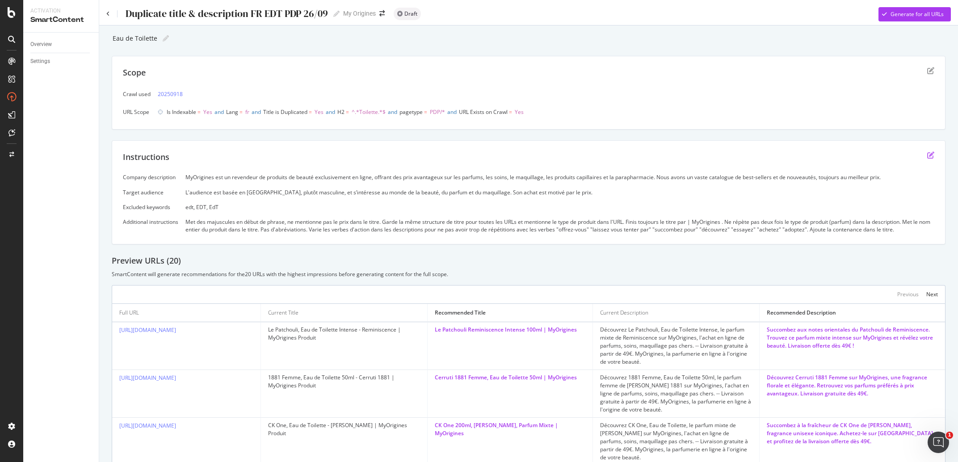
click at [927, 151] on icon "edit" at bounding box center [930, 154] width 7 height 7
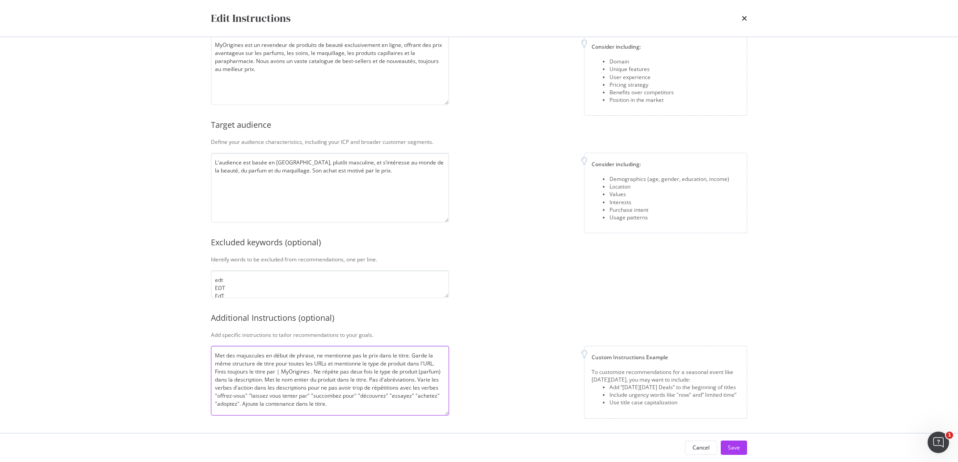
drag, startPoint x: 310, startPoint y: 373, endPoint x: 278, endPoint y: 375, distance: 32.6
click at [278, 375] on textarea "Met des majuscules en début de phrase, ne mentionne pas le prix dans le titre. …" at bounding box center [330, 381] width 238 height 70
paste textarea "Produit"
type textarea "Met des majuscules en début de phrase, ne mentionne pas le prix dans le titre. …"
click at [729, 444] on div "Save" at bounding box center [734, 447] width 12 height 13
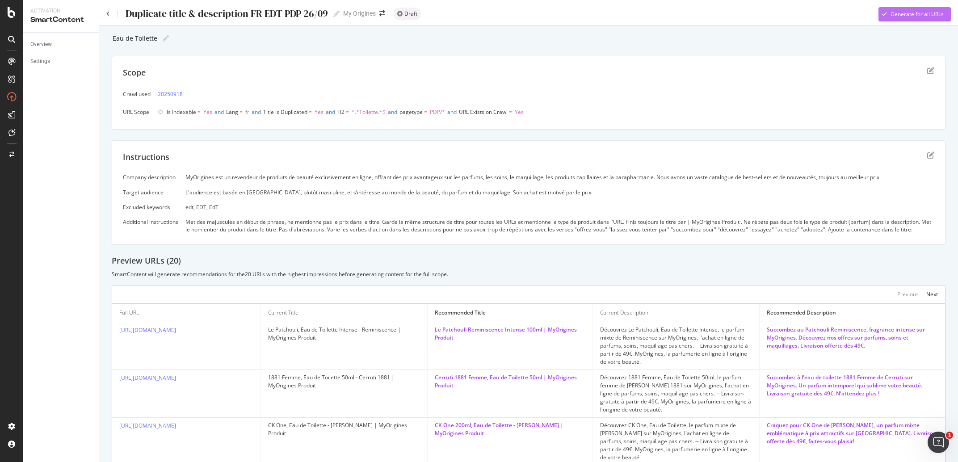
click at [914, 12] on div "Generate for all URLs" at bounding box center [916, 14] width 53 height 8
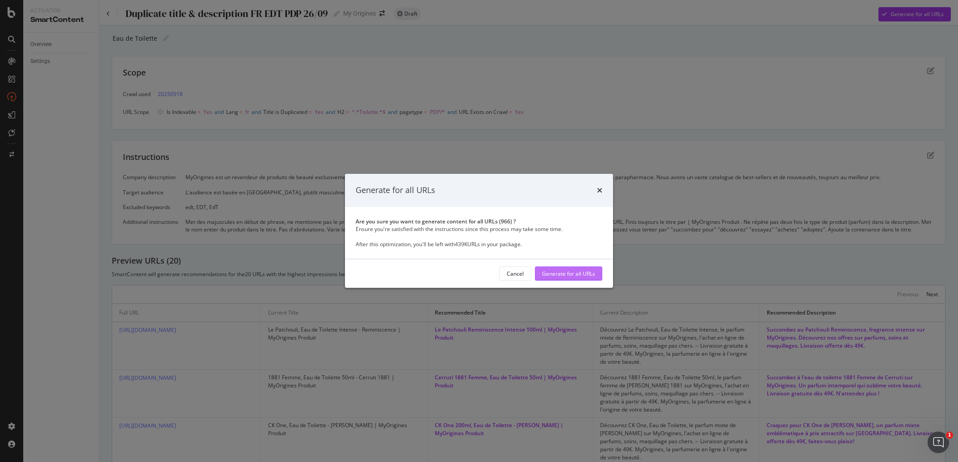
click at [565, 268] on div "Generate for all URLs" at bounding box center [568, 273] width 53 height 13
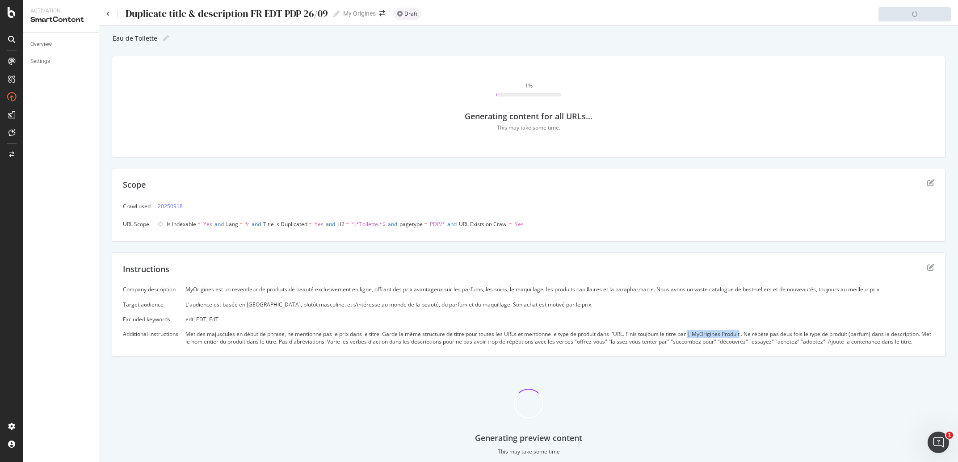
drag, startPoint x: 737, startPoint y: 332, endPoint x: 694, endPoint y: 333, distance: 42.9
click at [694, 333] on div "Met des majuscules en début de phrase, ne mentionne pas le prix dans le titre. …" at bounding box center [559, 337] width 749 height 15
copy div "| MyOrigines Produit"
